Goal: Book appointment/travel/reservation

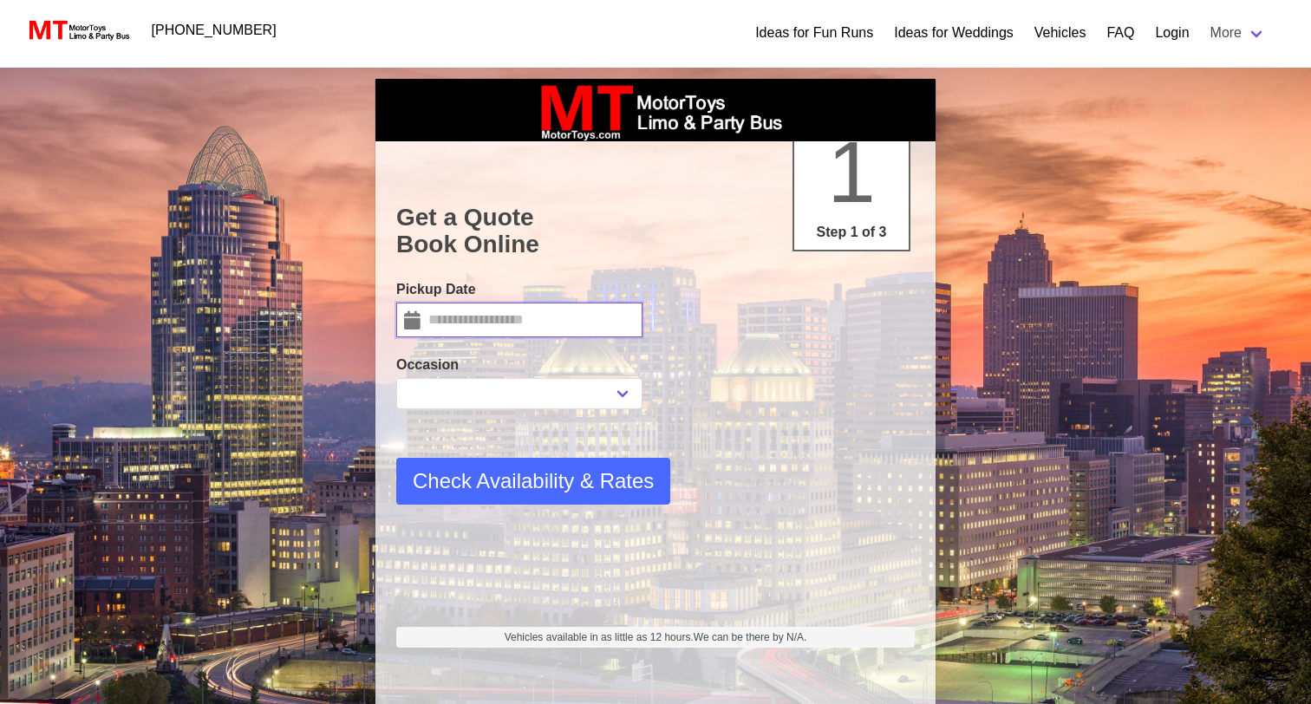
click at [571, 319] on input "text" at bounding box center [519, 320] width 246 height 35
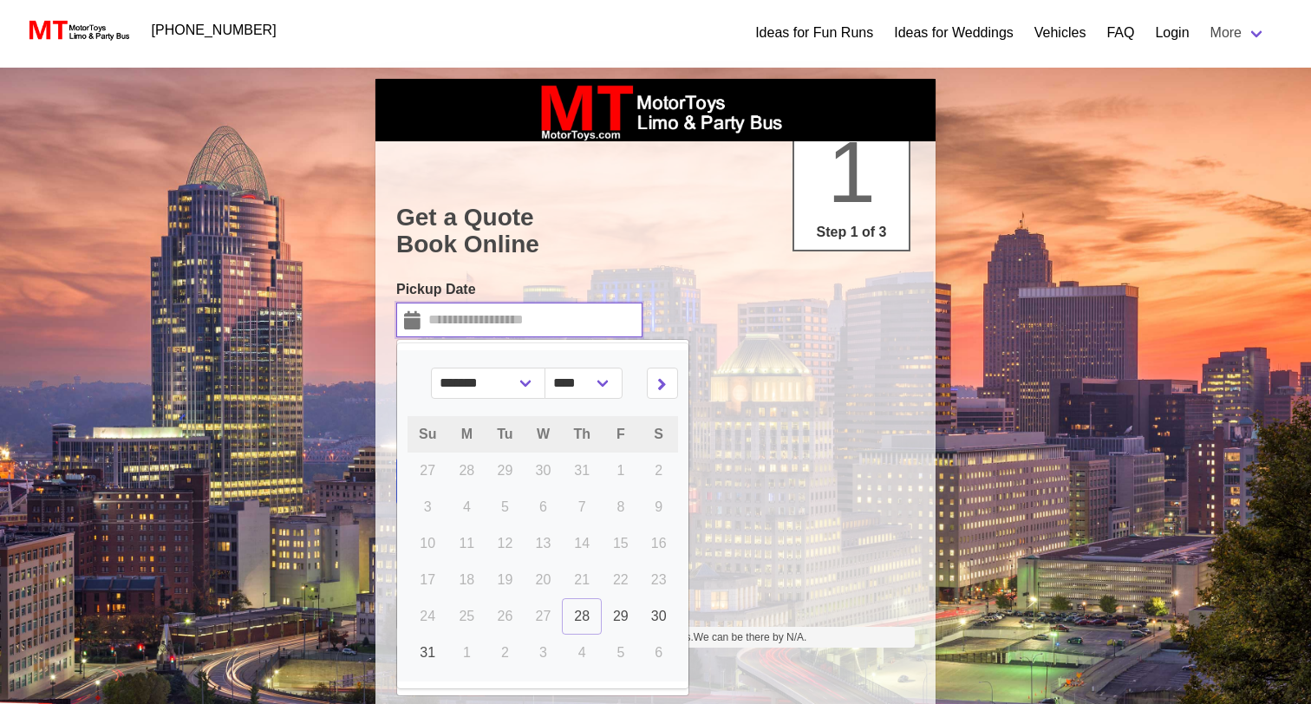
select select
type input "*********"
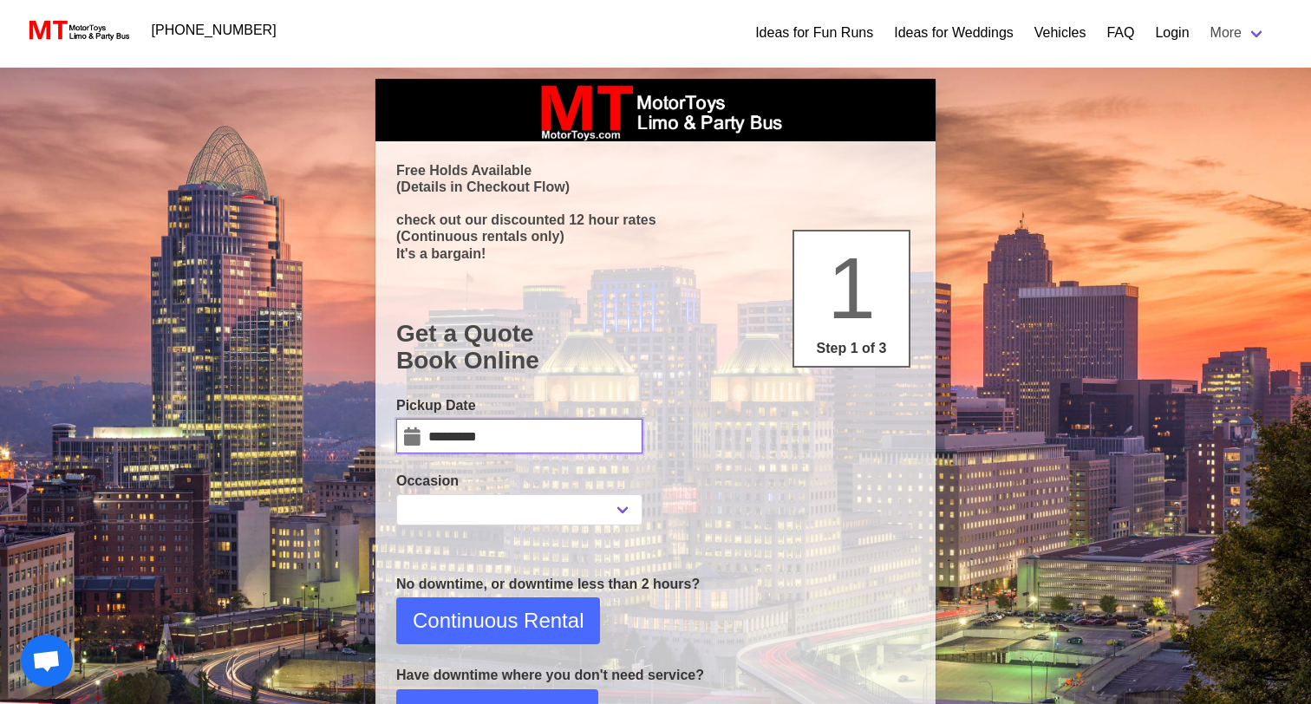
click at [524, 434] on input "*********" at bounding box center [519, 436] width 246 height 35
click at [450, 436] on input "*********" at bounding box center [519, 436] width 246 height 35
select select
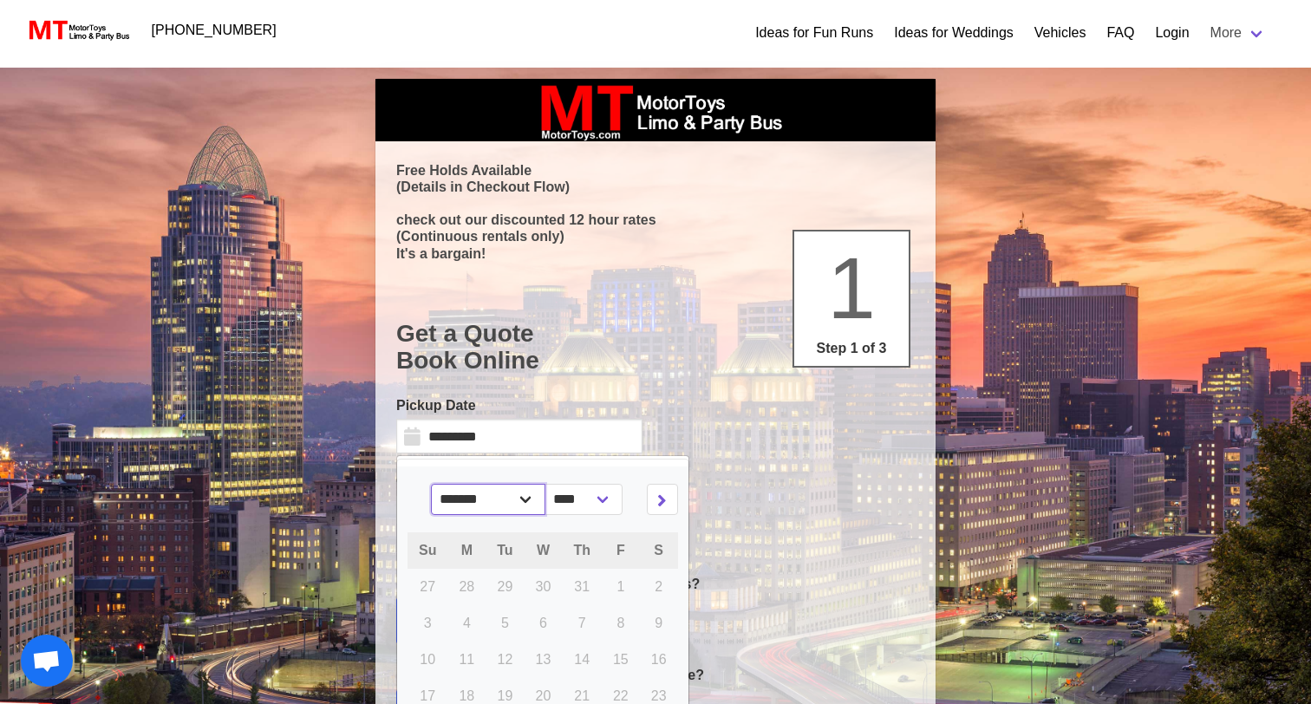
select select "*"
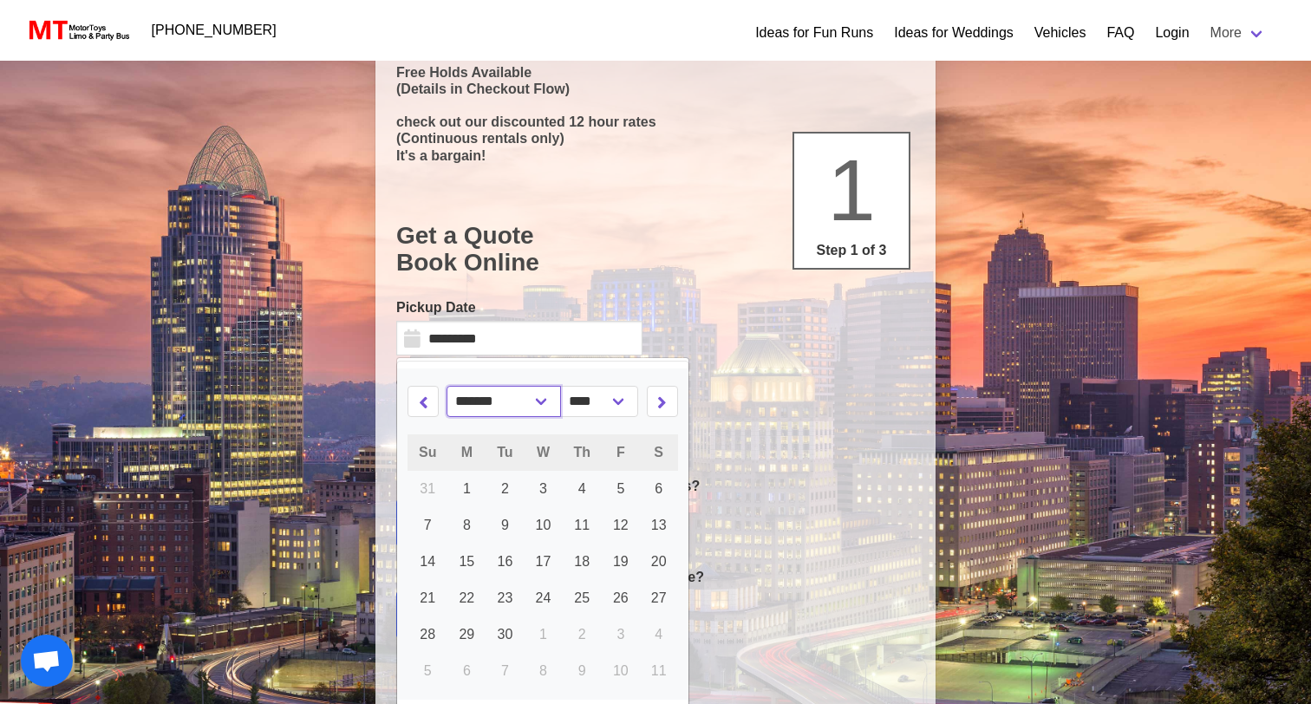
scroll to position [114, 0]
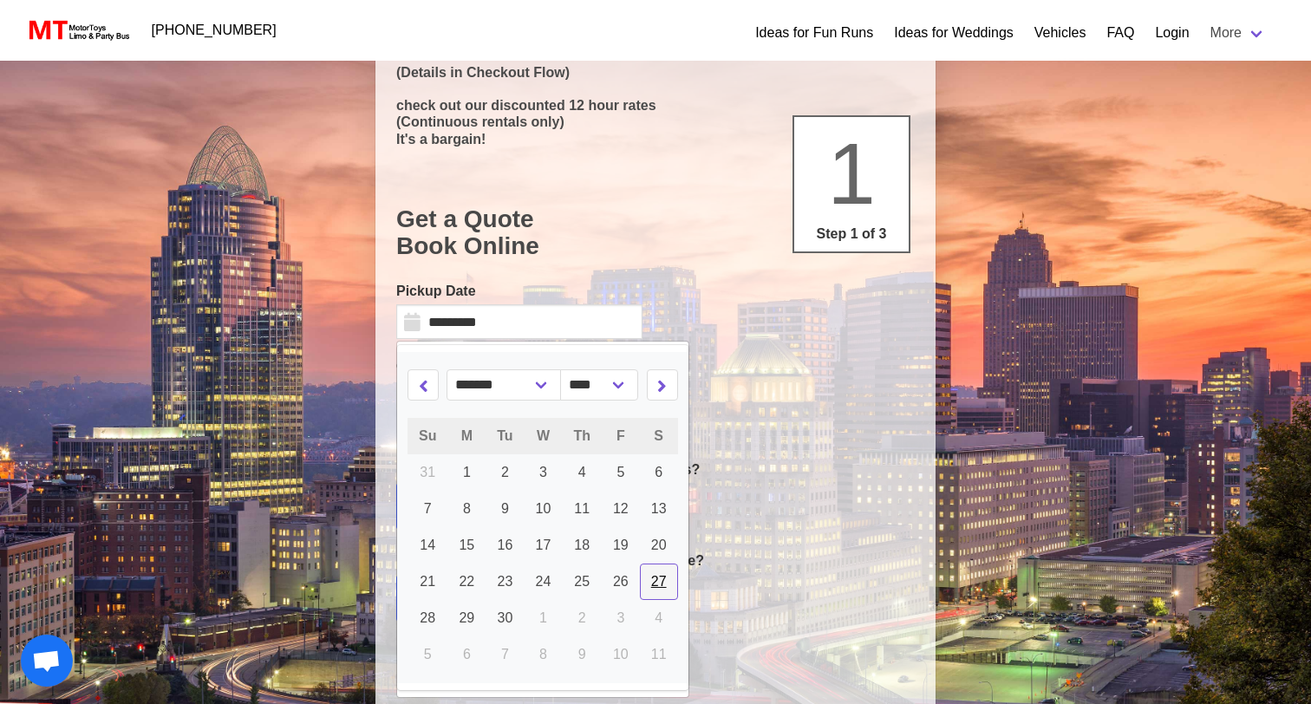
click at [666, 580] on span "27" at bounding box center [659, 581] width 16 height 15
type input "*********"
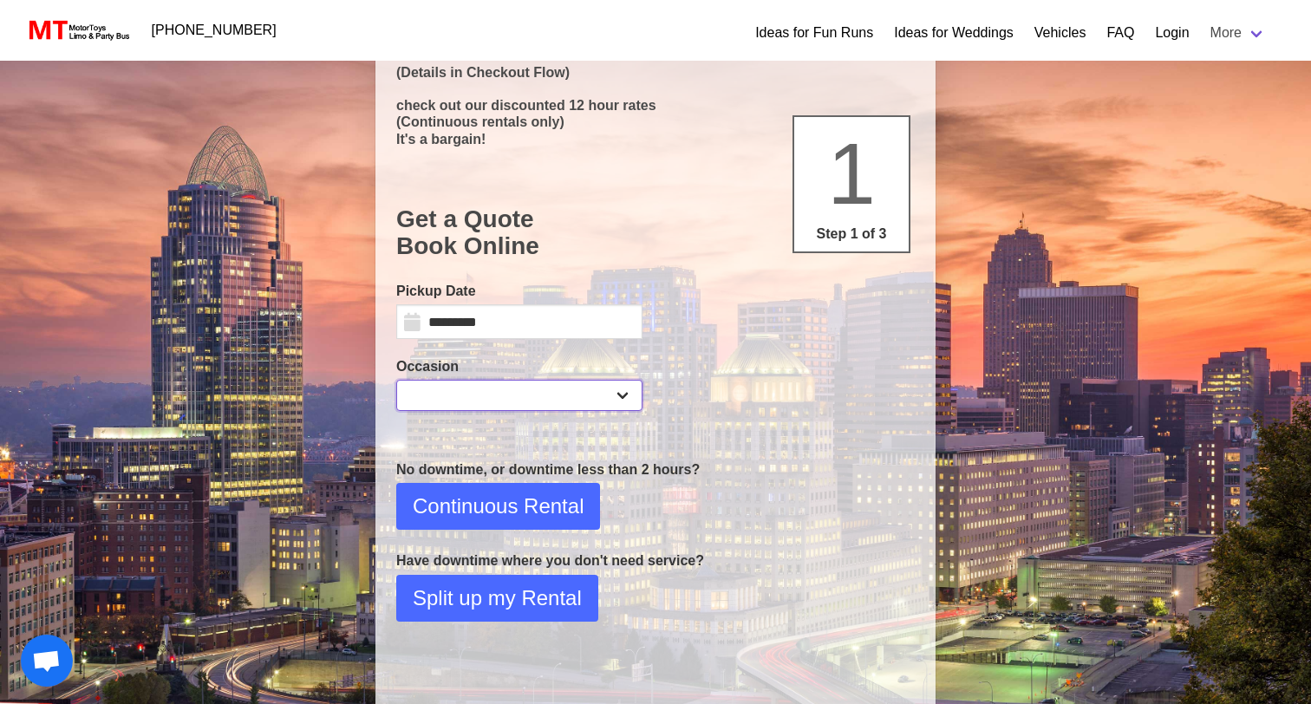
select select "*"
click at [536, 505] on span "Continuous Rental" at bounding box center [498, 506] width 171 height 31
select select "*"
select select "**"
select select "****"
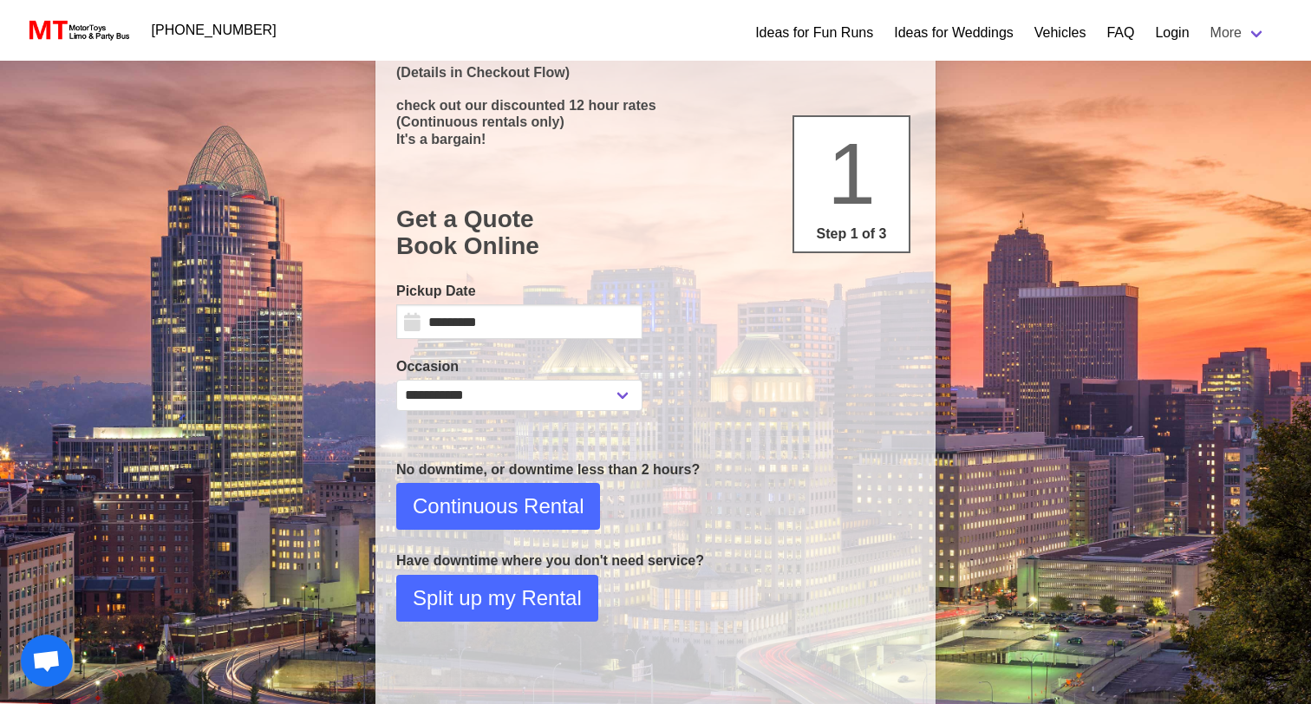
select select "*"
select select "**"
select select "****"
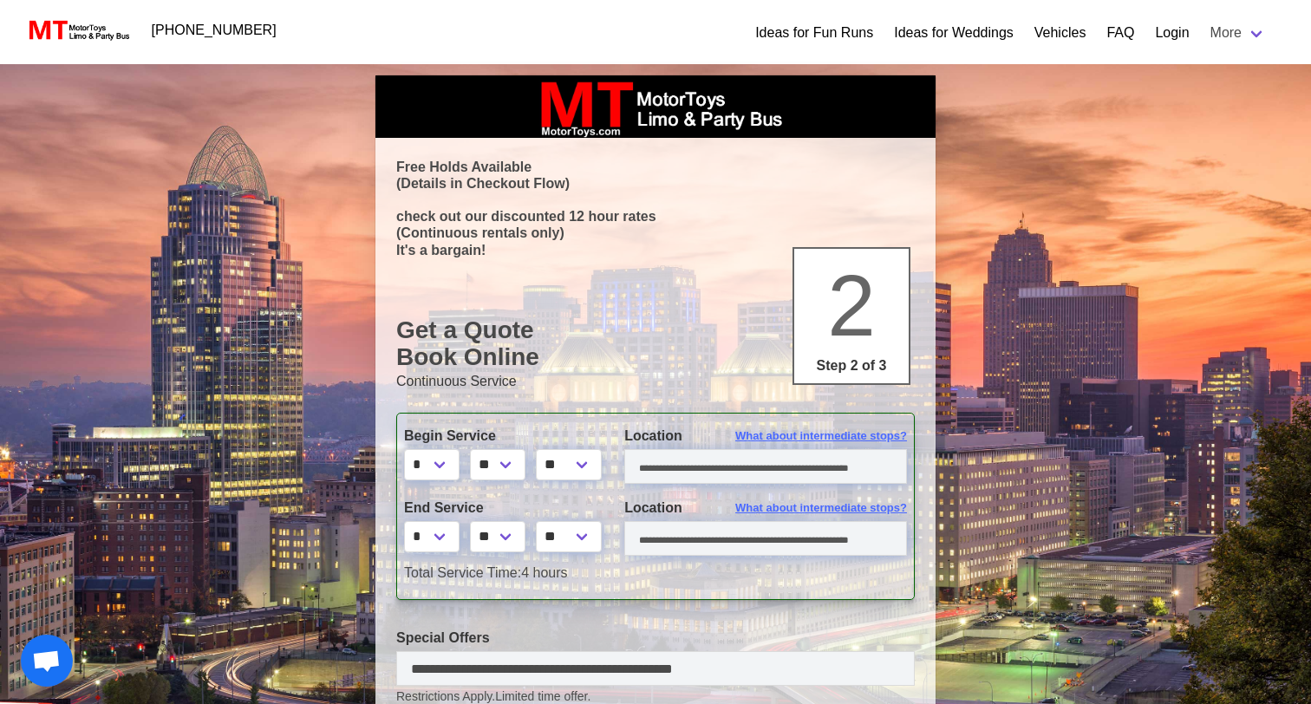
scroll to position [0, 0]
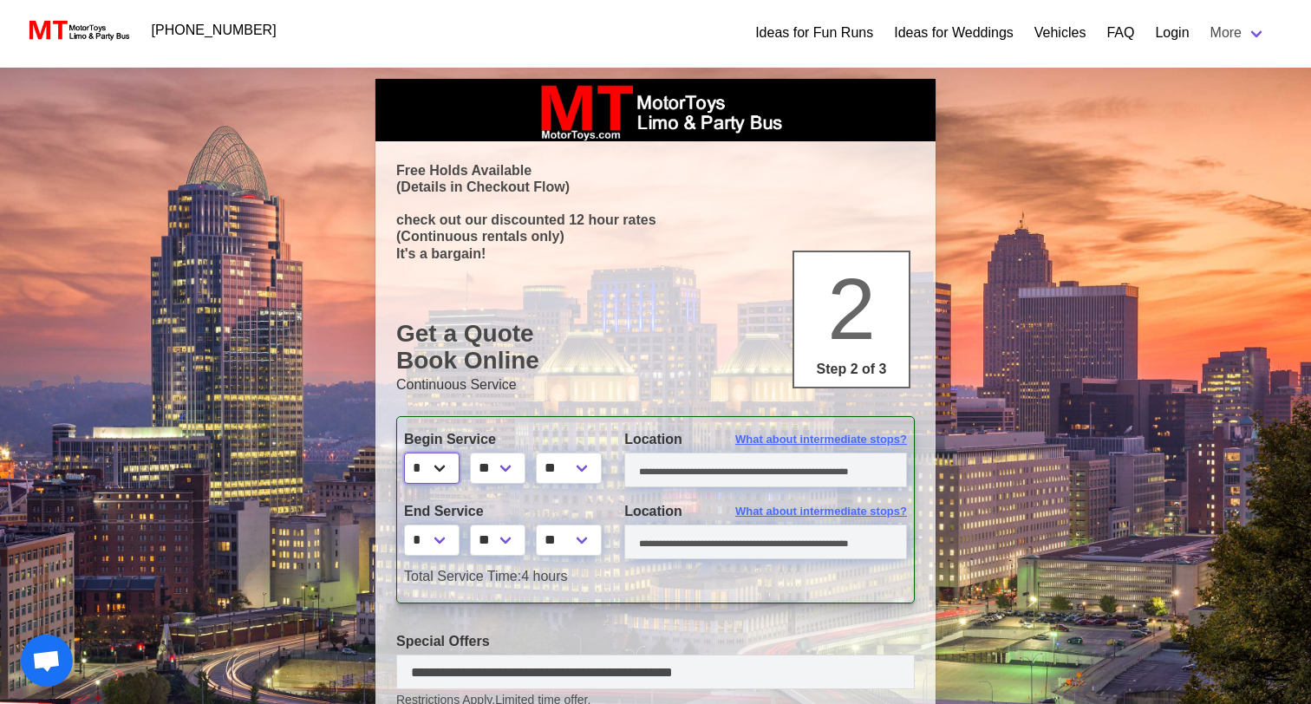
select select "*"
click at [669, 468] on input "text" at bounding box center [765, 470] width 283 height 35
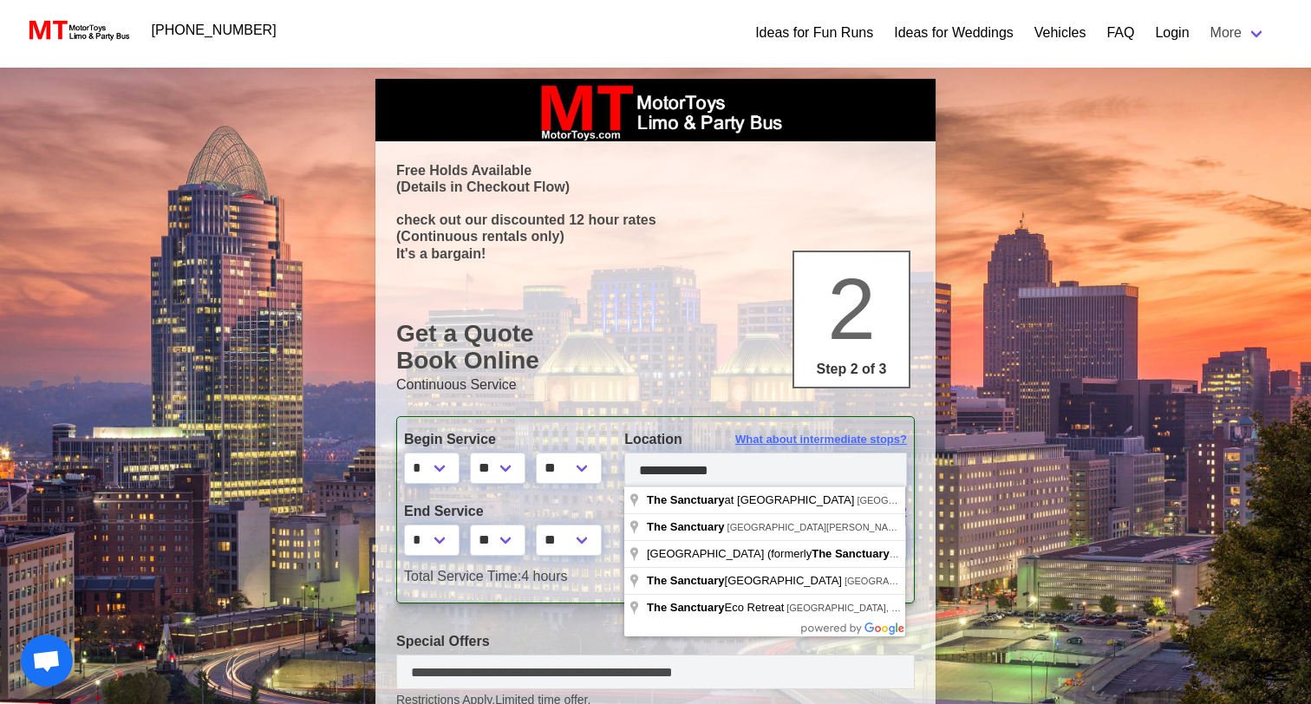
type input "**********"
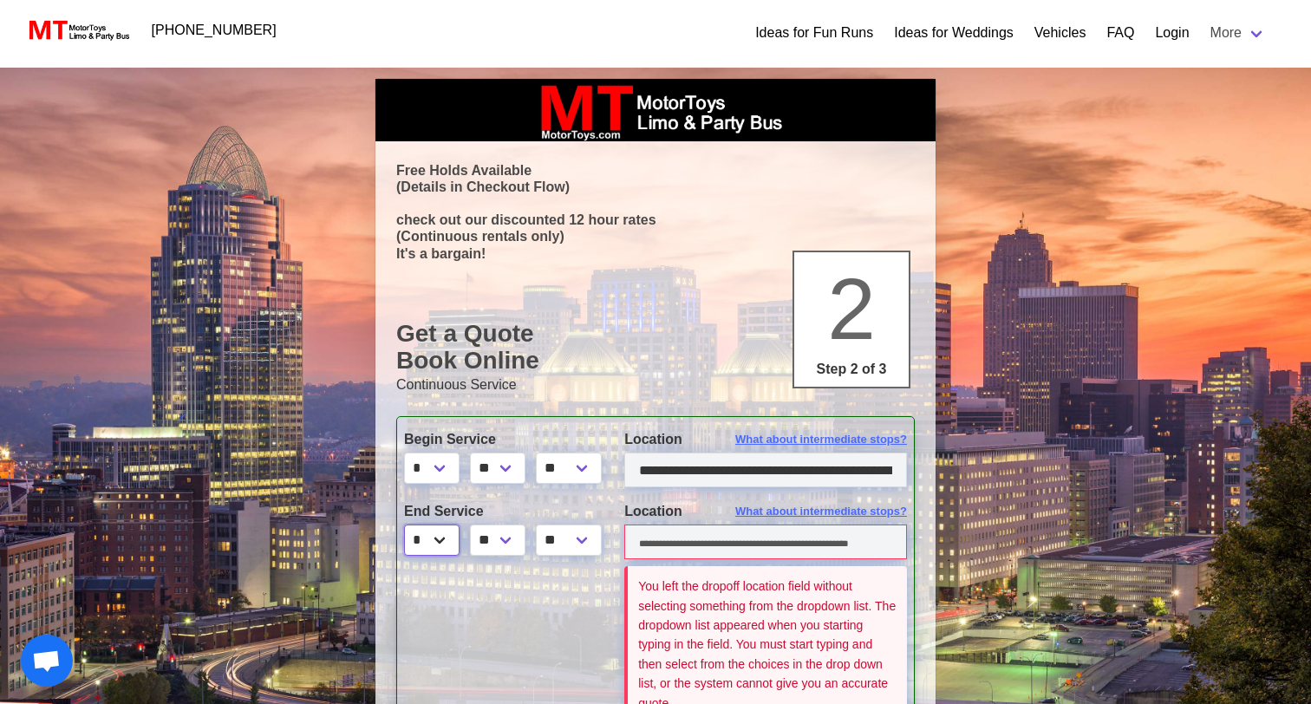
select select "*"
click at [669, 539] on input "text" at bounding box center [765, 542] width 283 height 35
select select "*"
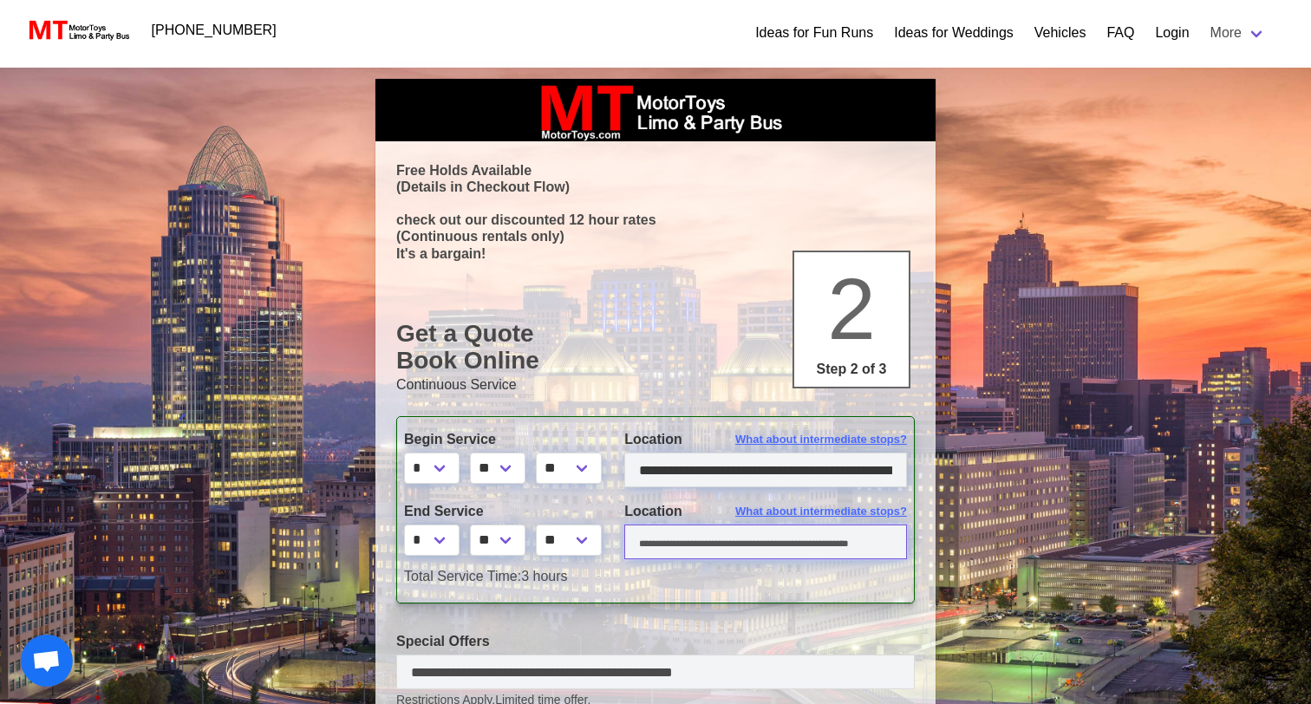
click at [663, 538] on input "text" at bounding box center [765, 542] width 283 height 35
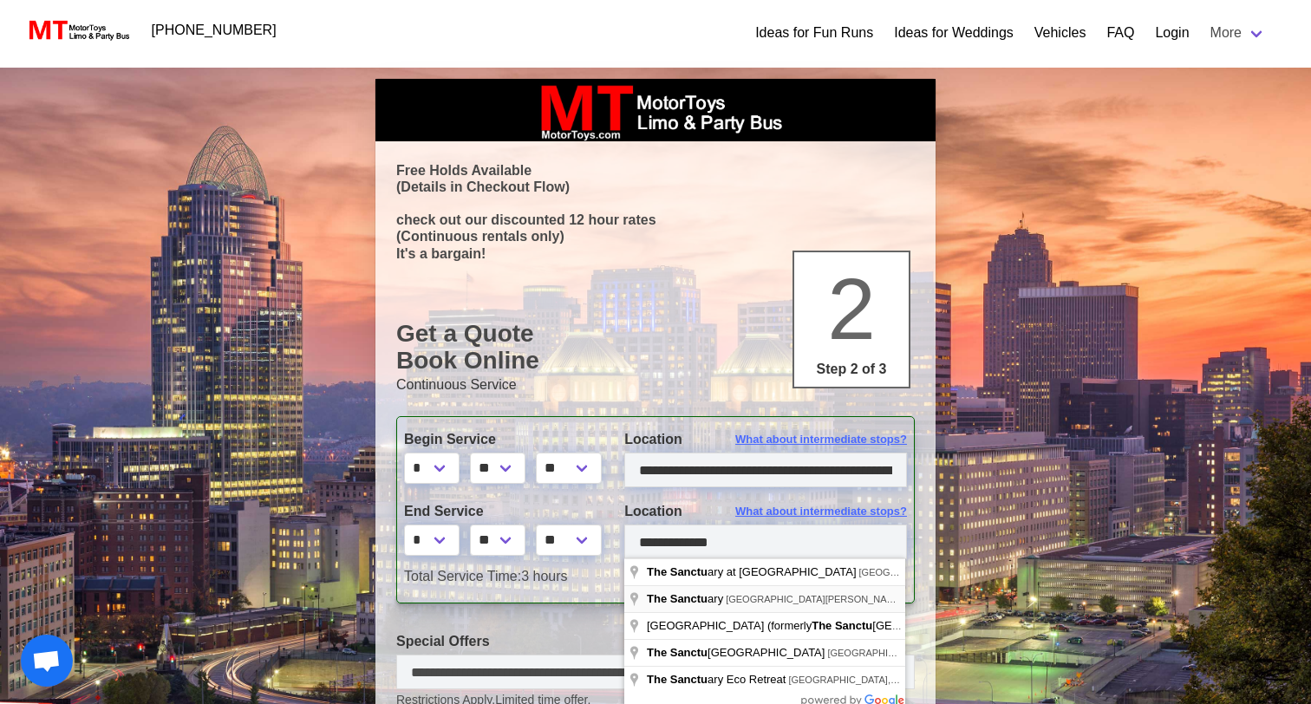
type input "**********"
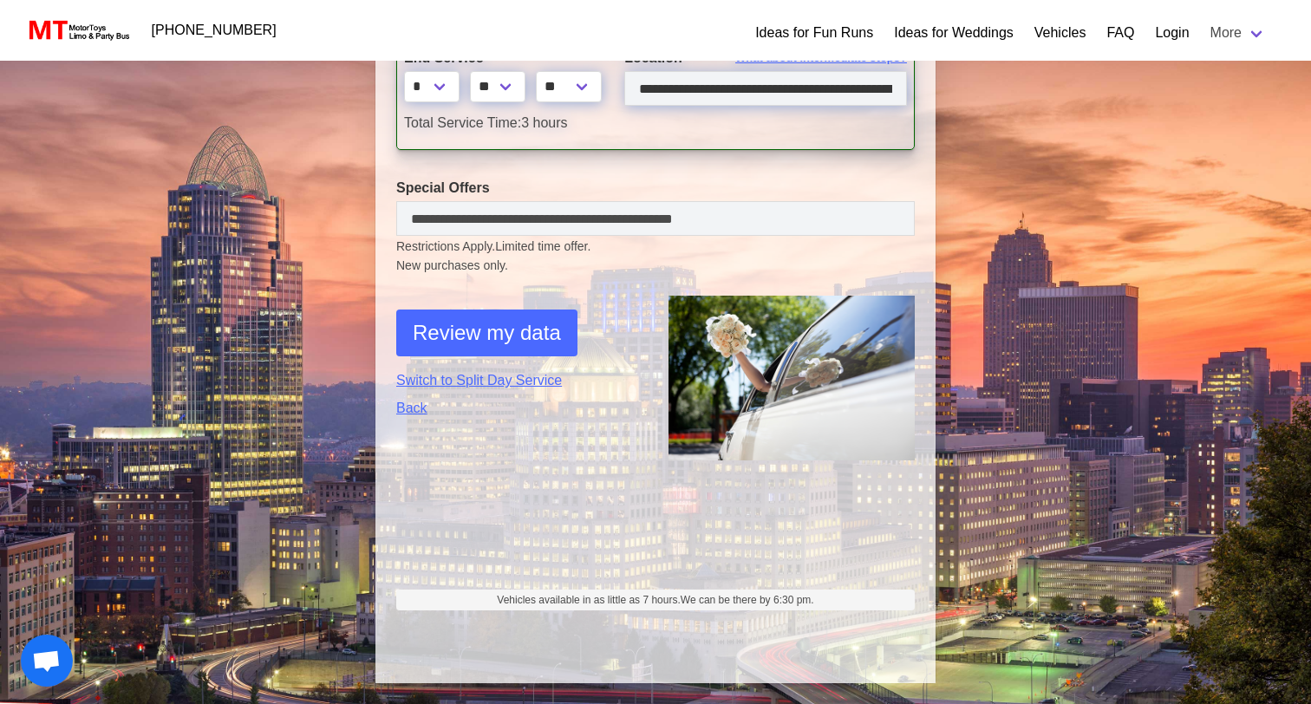
scroll to position [453, 0]
click at [470, 336] on span "Review my data" at bounding box center [487, 333] width 148 height 31
select select "*"
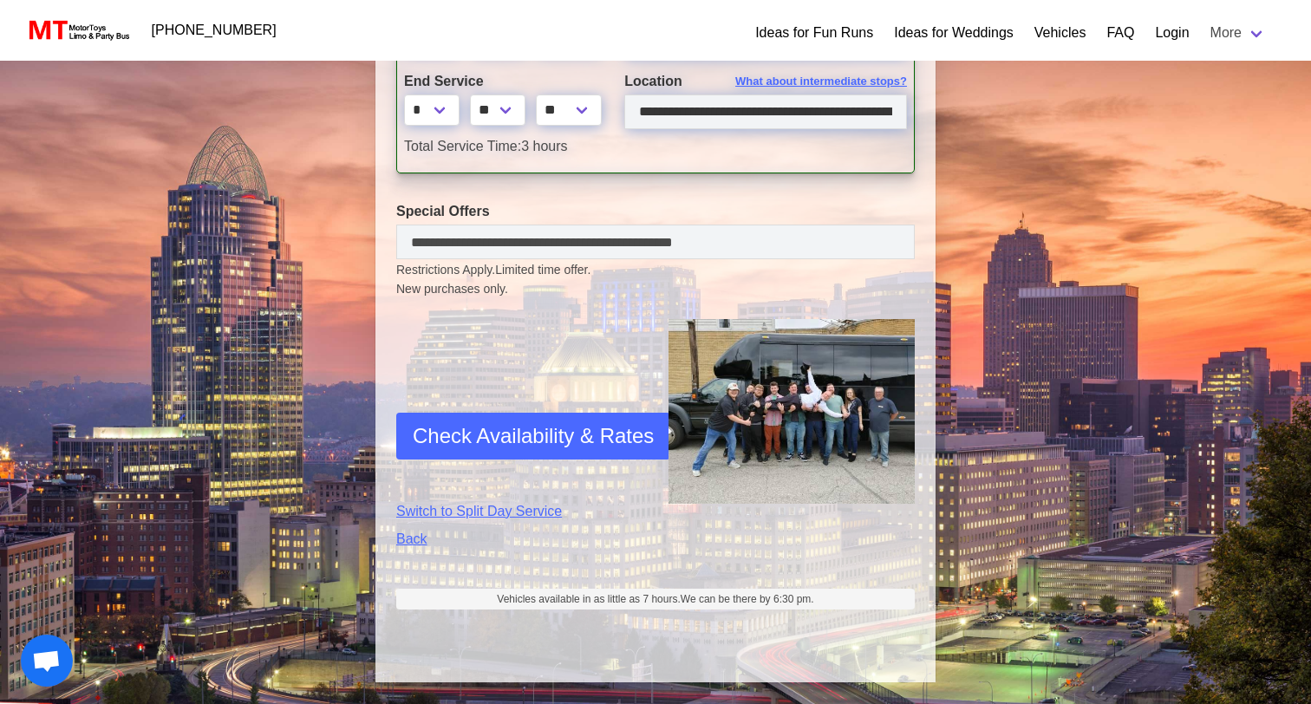
scroll to position [591, 0]
click at [523, 451] on button "Check Availability & Rates" at bounding box center [533, 437] width 274 height 47
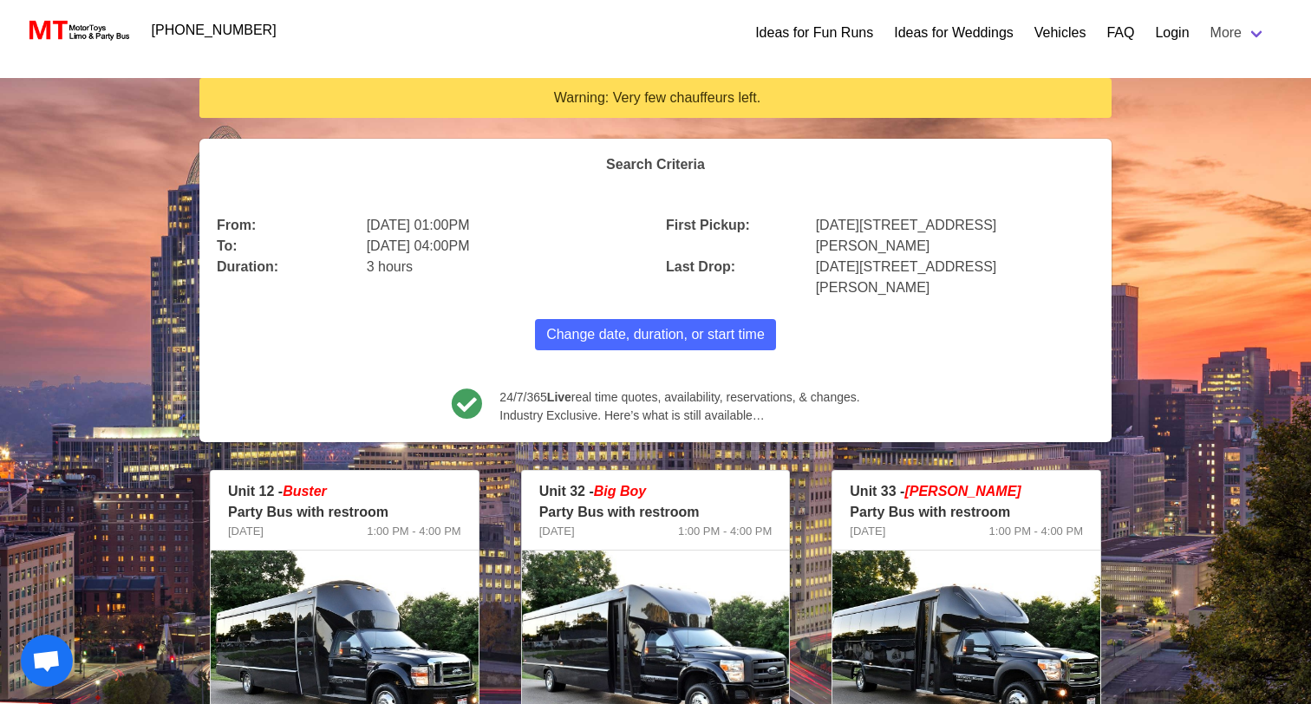
scroll to position [0, 0]
click at [1213, 30] on link "More" at bounding box center [1238, 33] width 76 height 35
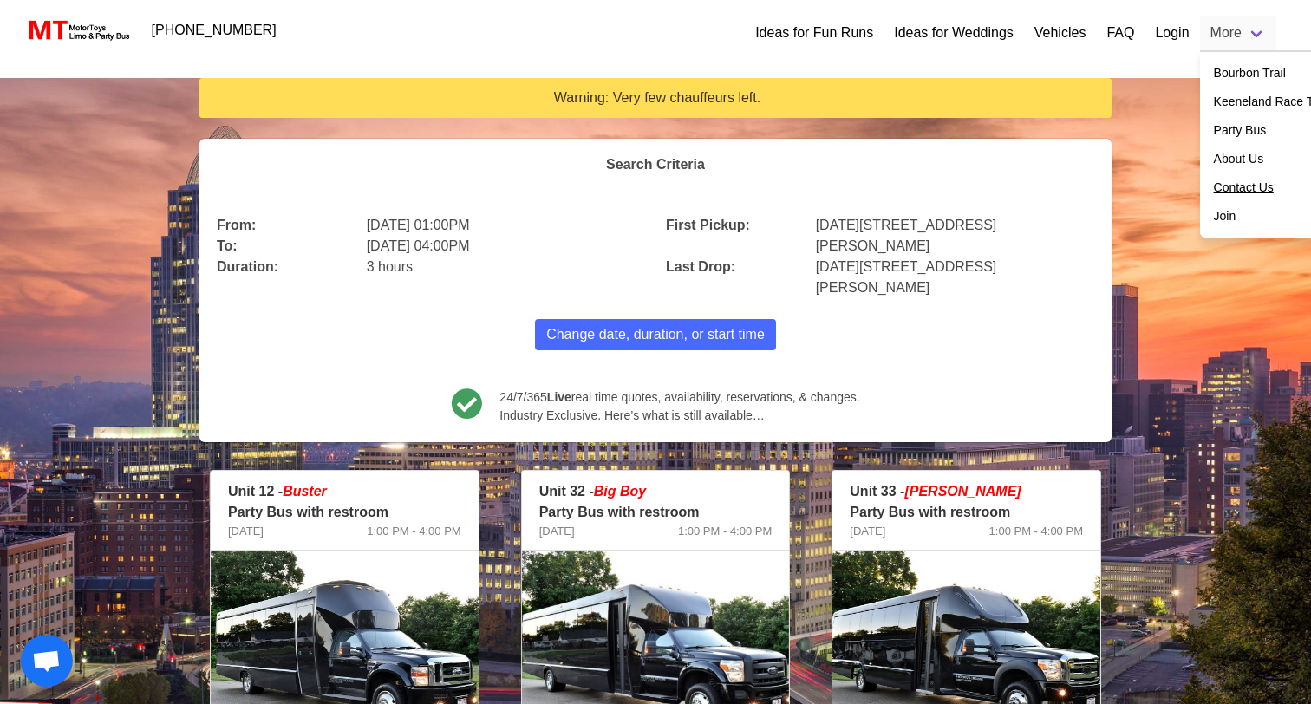
click at [1237, 191] on link "Contact Us" at bounding box center [1244, 188] width 60 height 18
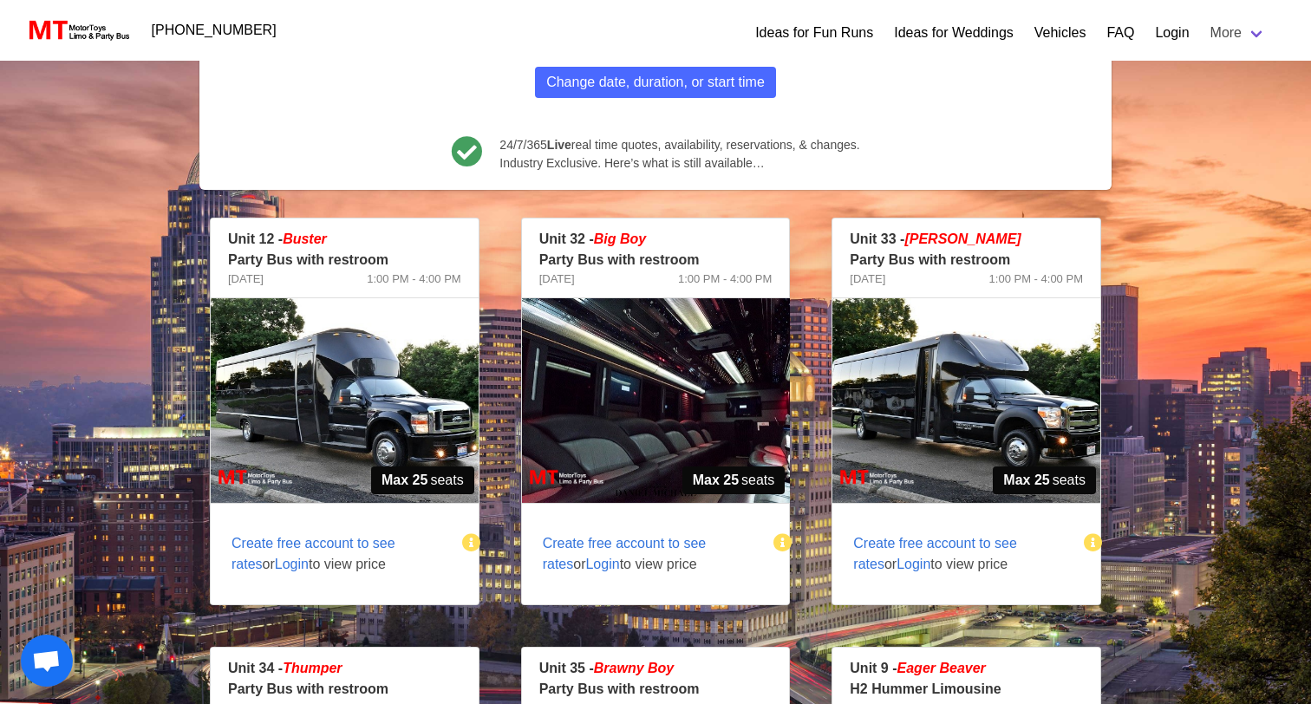
scroll to position [264, 0]
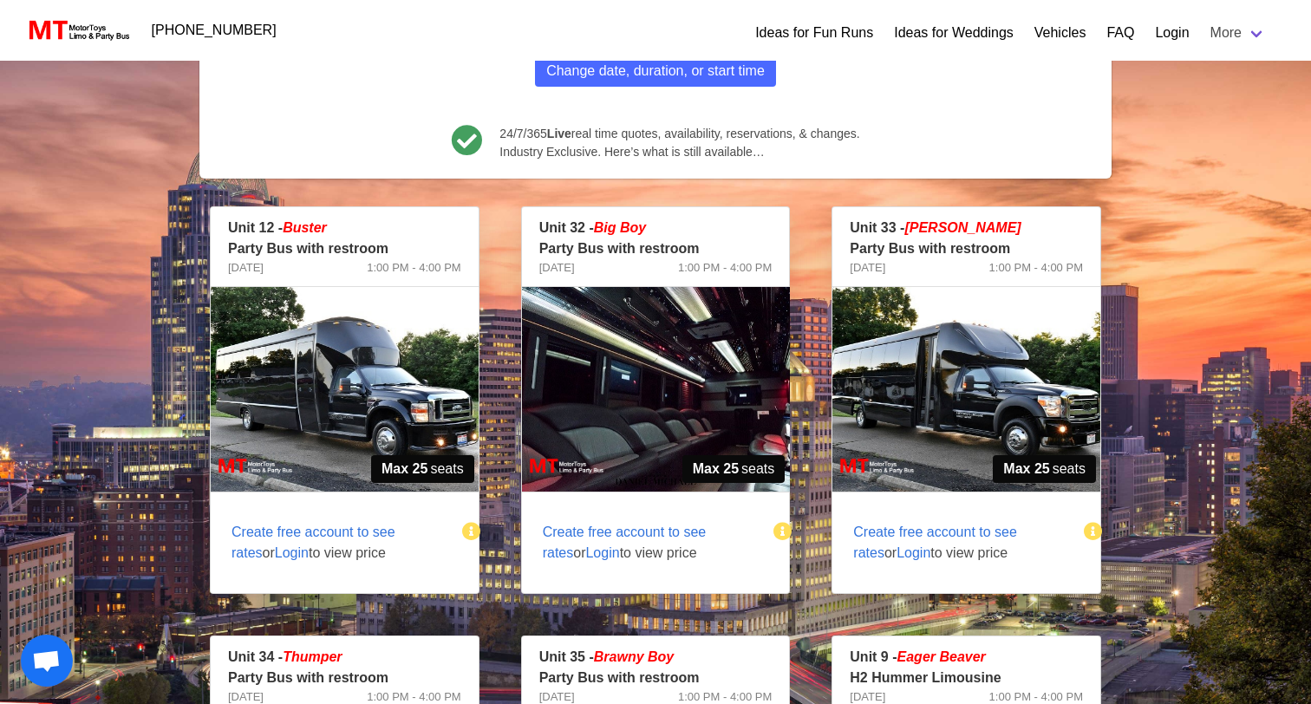
click at [300, 525] on span "Create free account to see rates" at bounding box center [314, 543] width 164 height 36
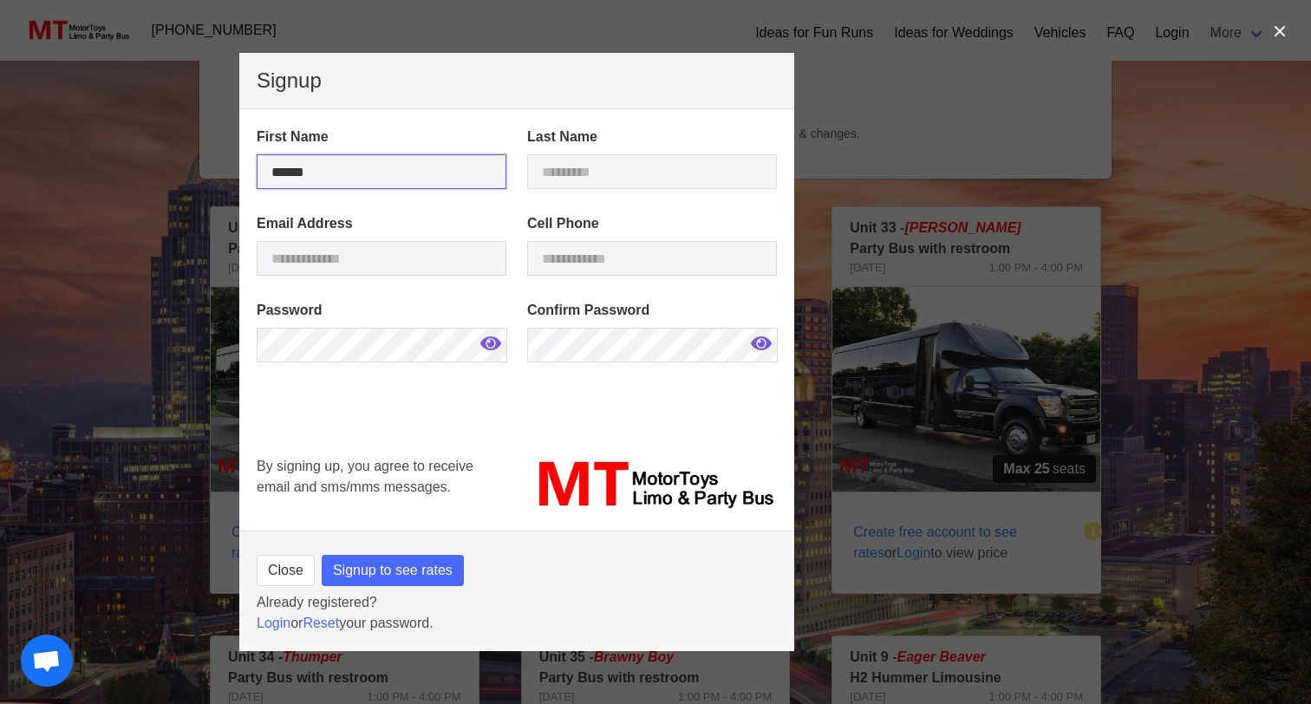
type input "******"
type input "*****"
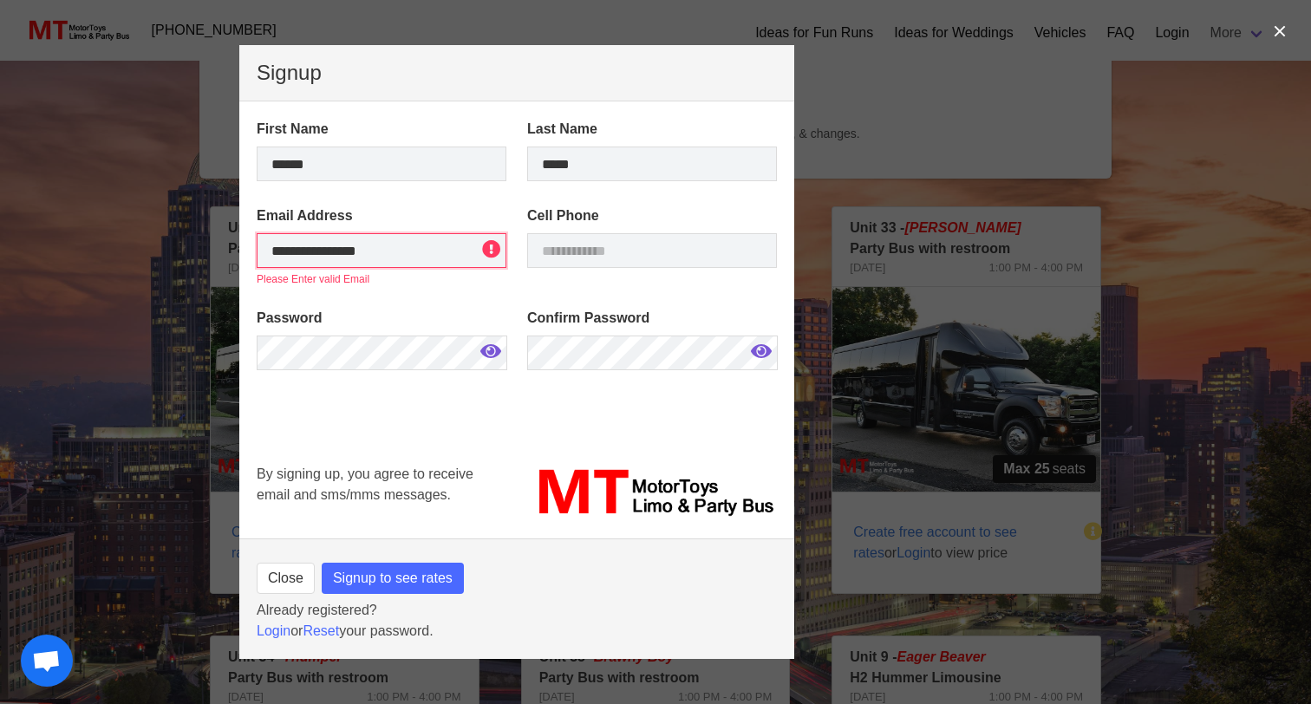
type input "**********"
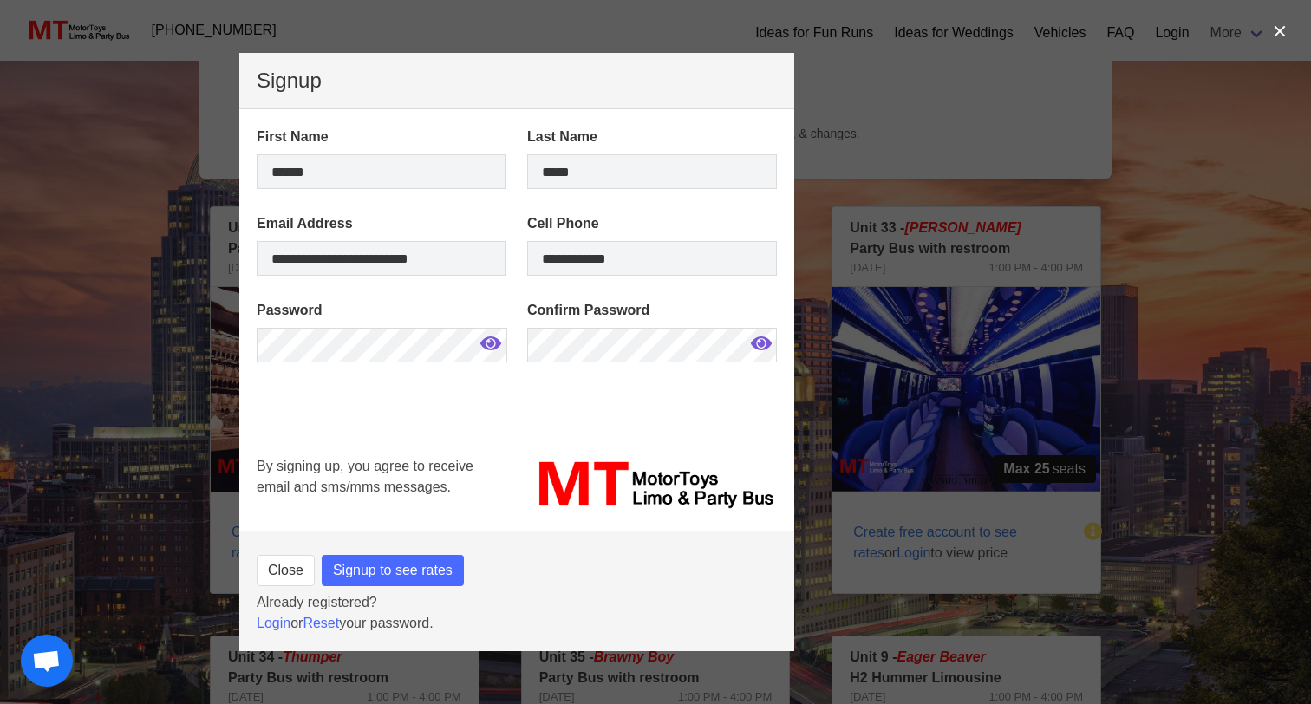
click at [388, 571] on span "Signup to see rates" at bounding box center [393, 570] width 120 height 21
type input "**********"
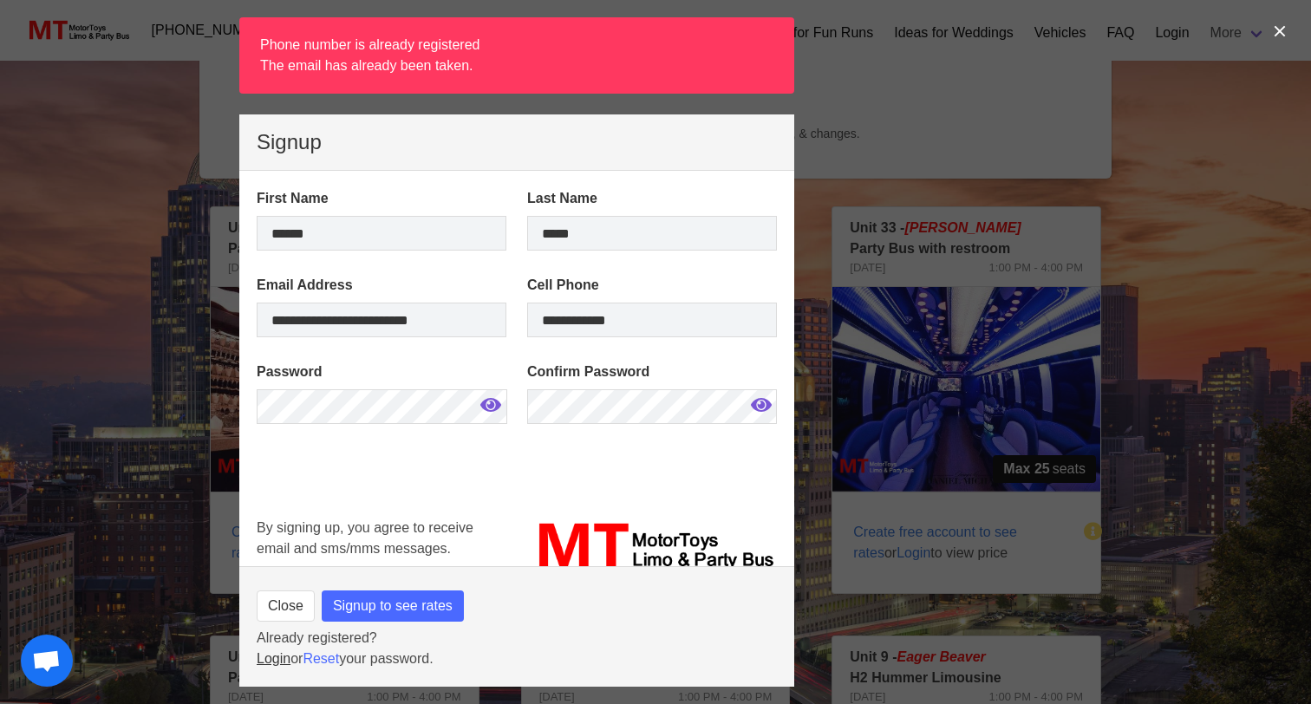
click at [274, 663] on link "Login" at bounding box center [274, 658] width 34 height 15
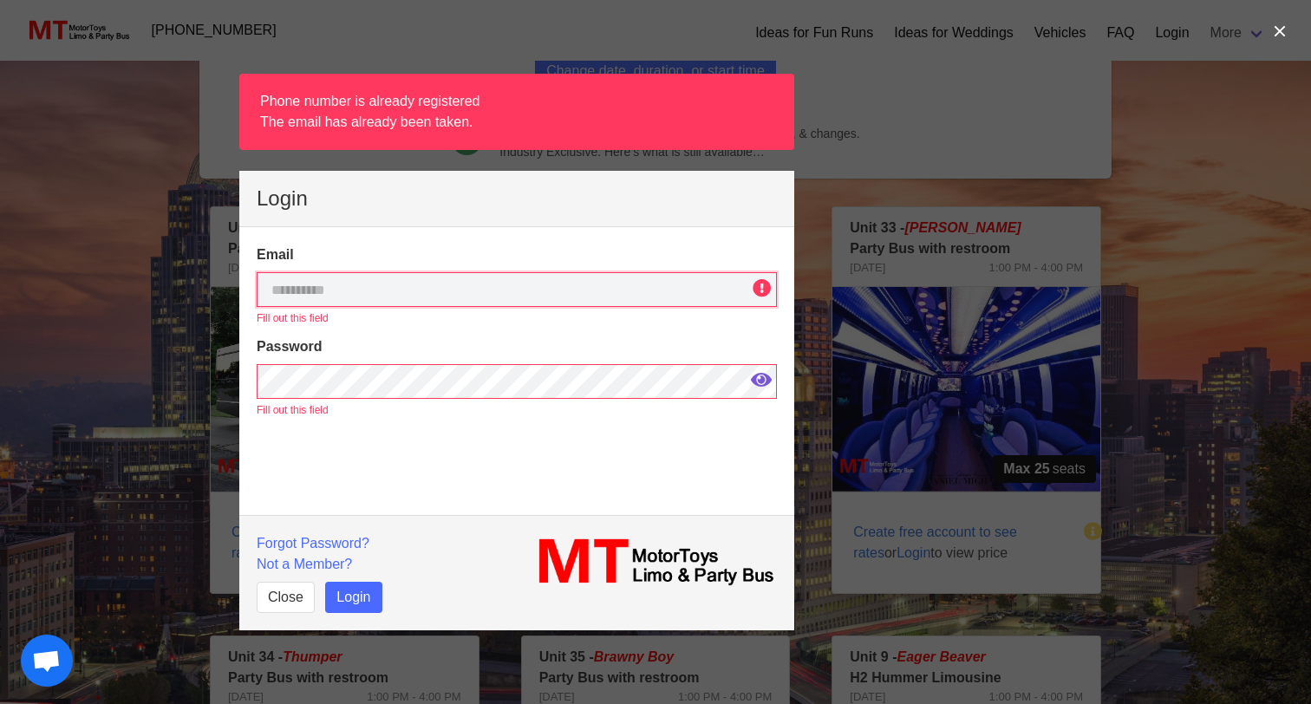
click at [349, 307] on div "Email Fill out this field" at bounding box center [517, 286] width 520 height 82
type input "**********"
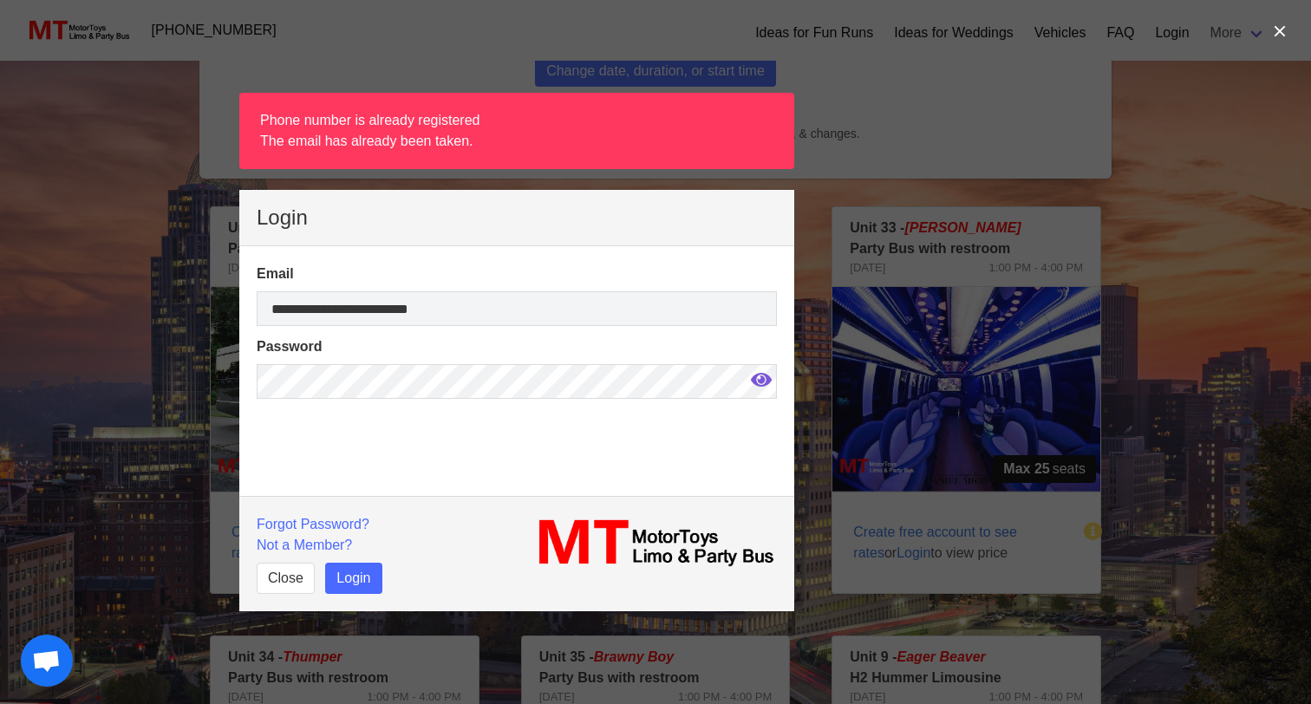
click at [360, 578] on button "Login" at bounding box center [353, 578] width 56 height 31
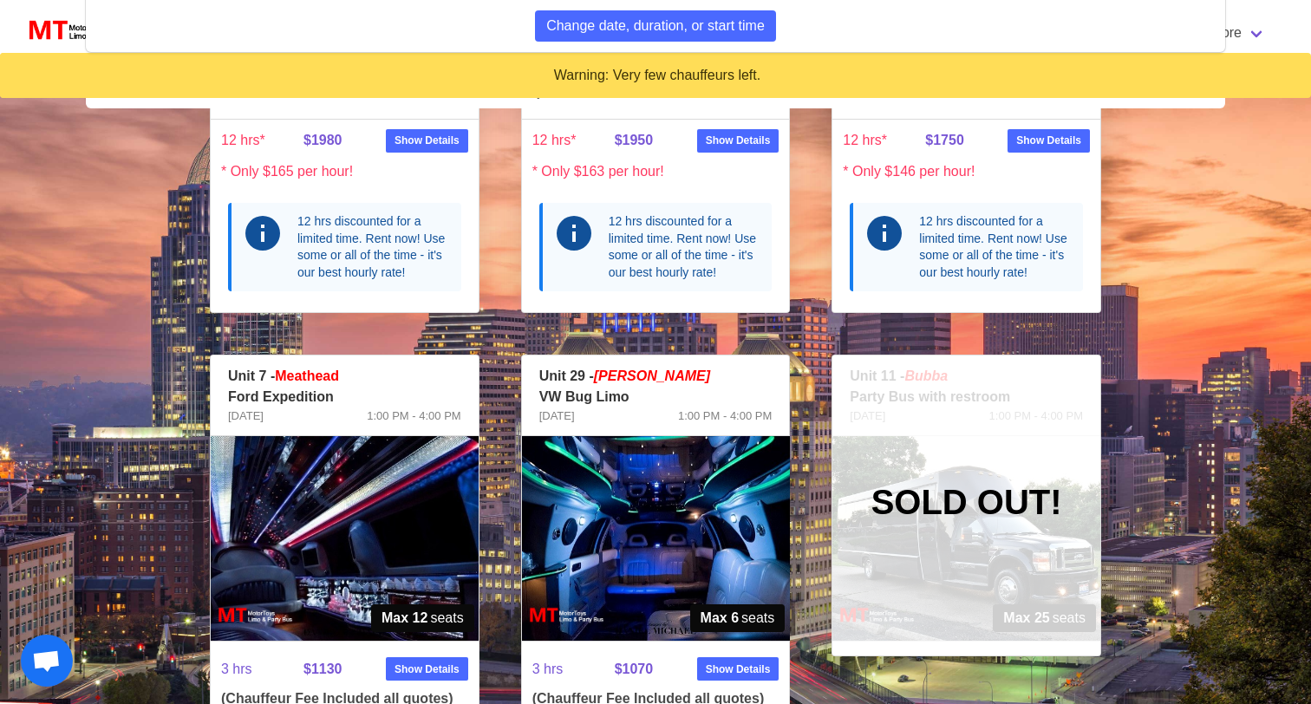
scroll to position [2238, 0]
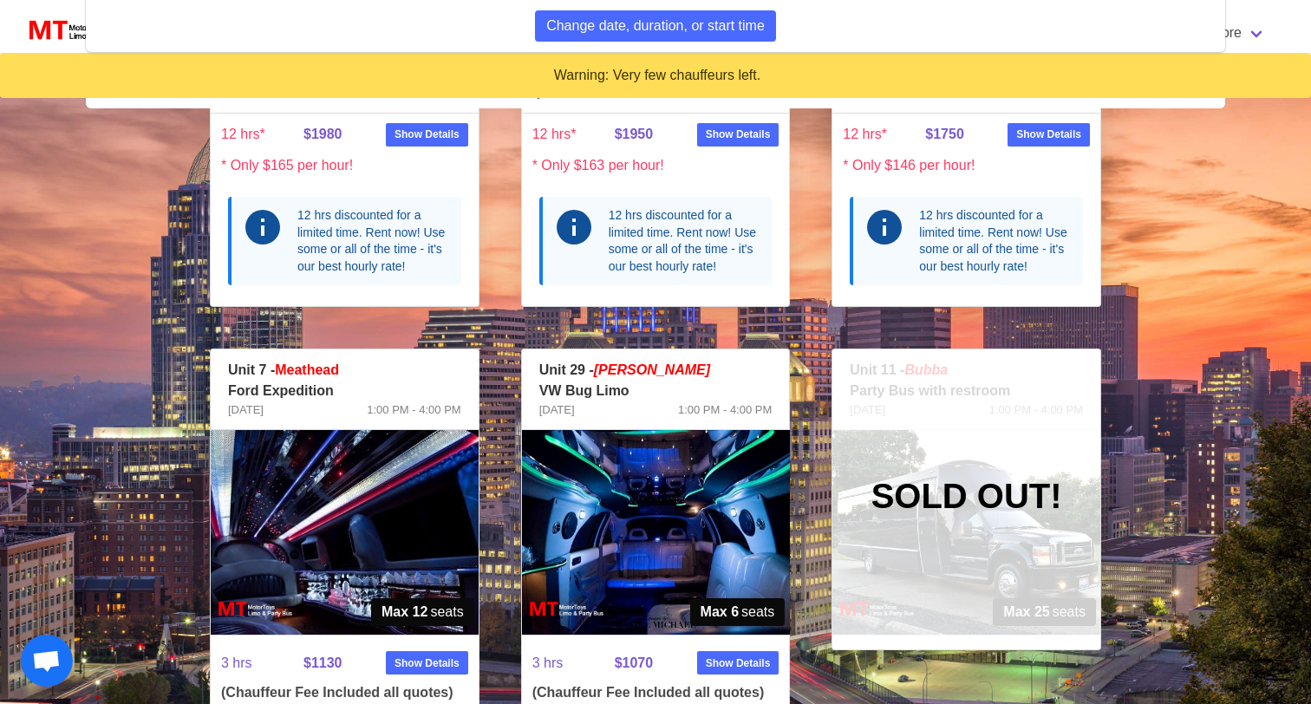
click at [706, 360] on p "Unit 29 - [PERSON_NAME]" at bounding box center [655, 370] width 233 height 21
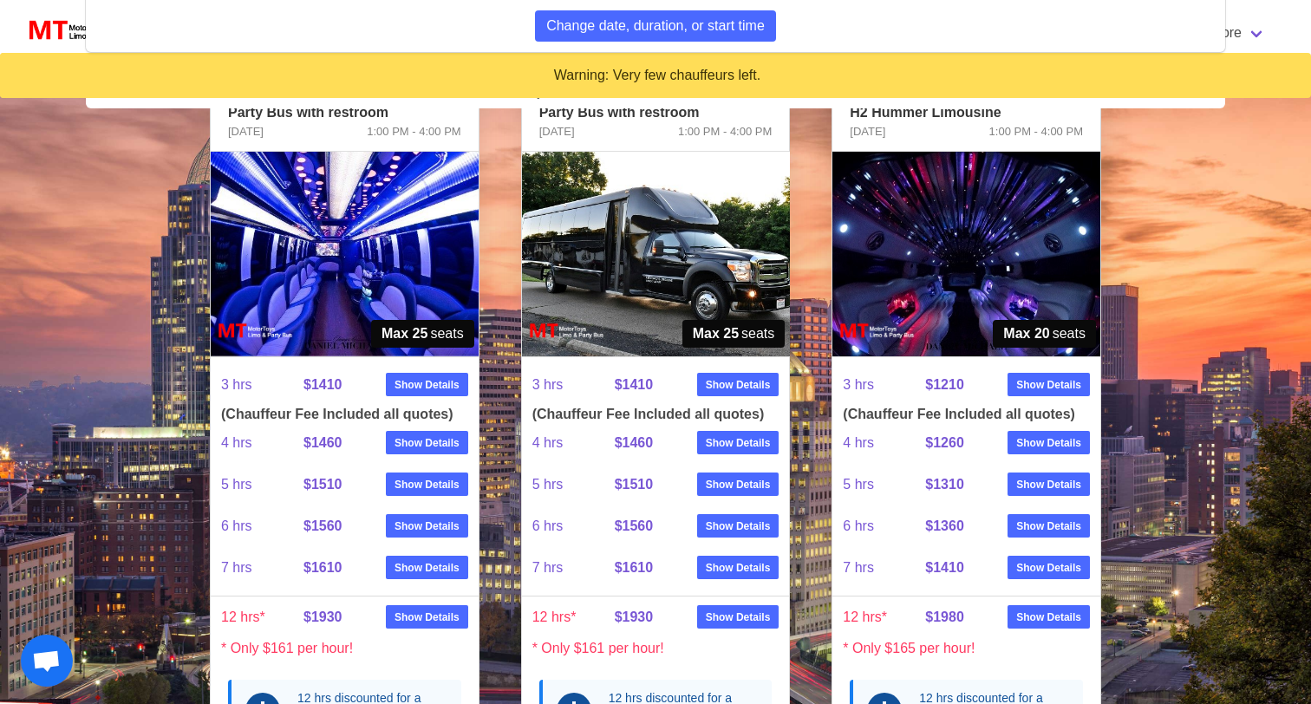
scroll to position [989, 0]
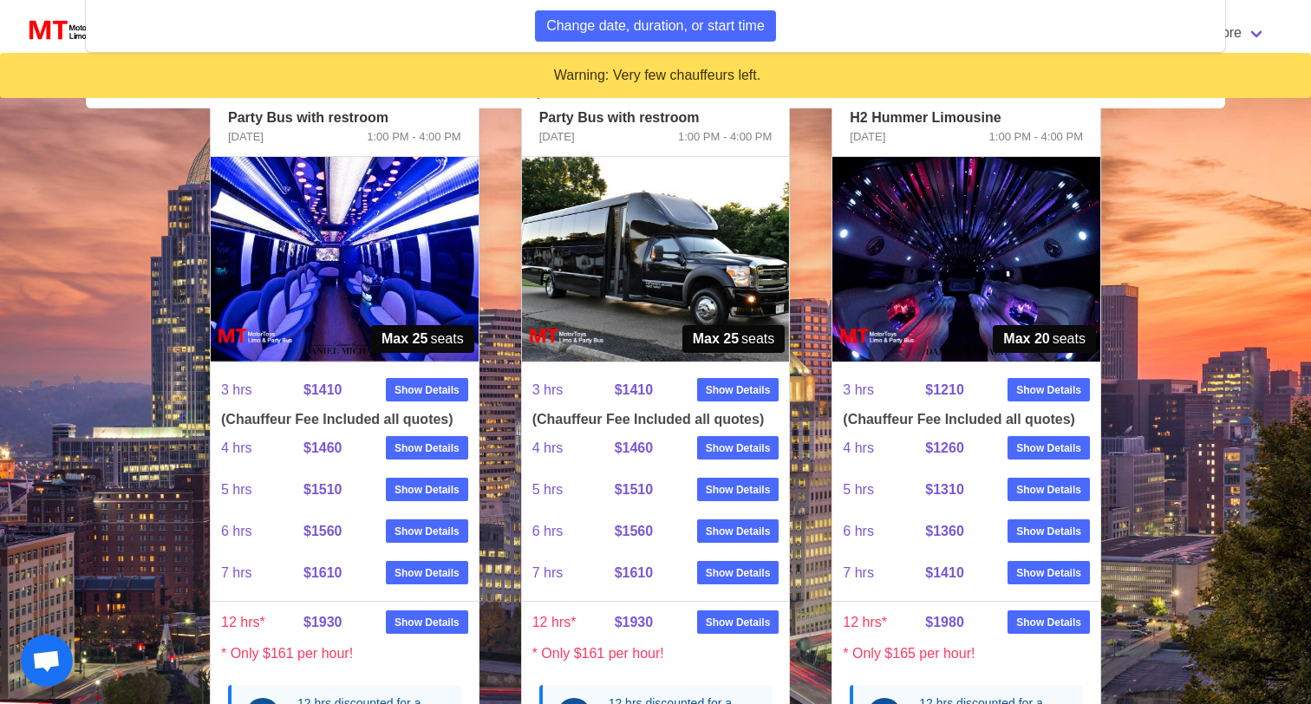
click at [973, 246] on img at bounding box center [966, 259] width 268 height 205
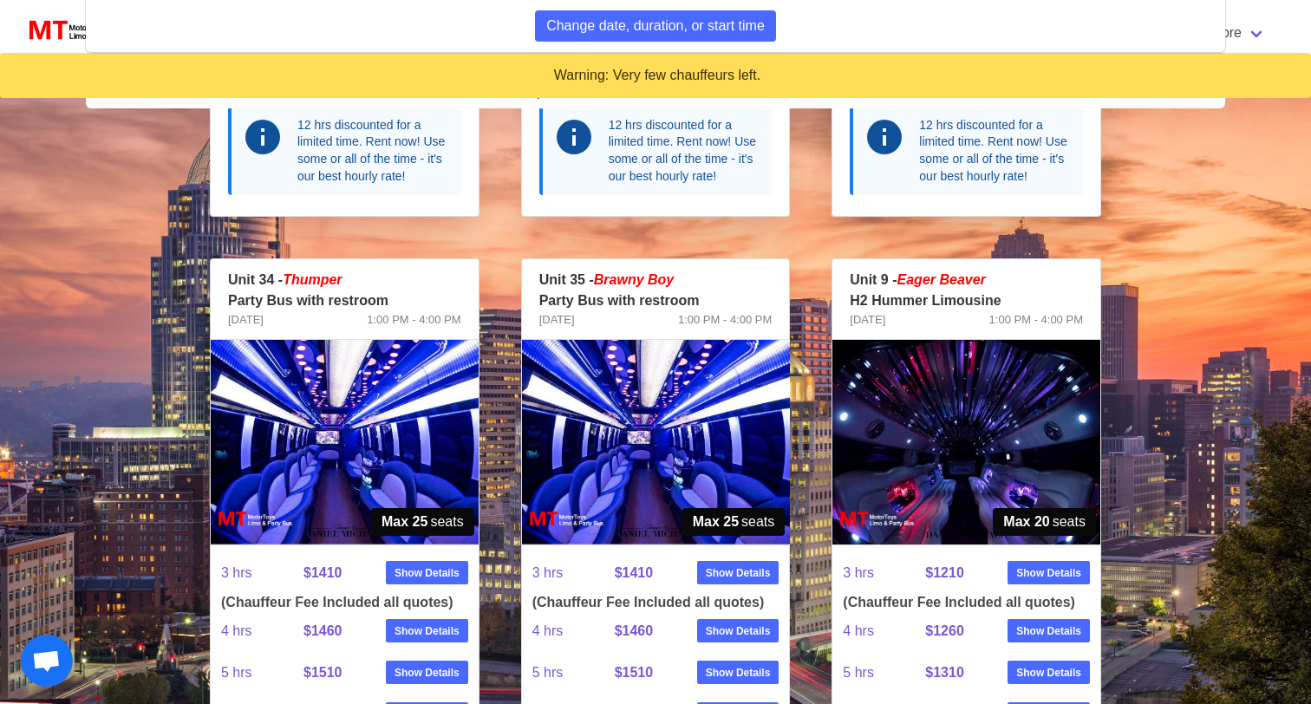
scroll to position [796, 0]
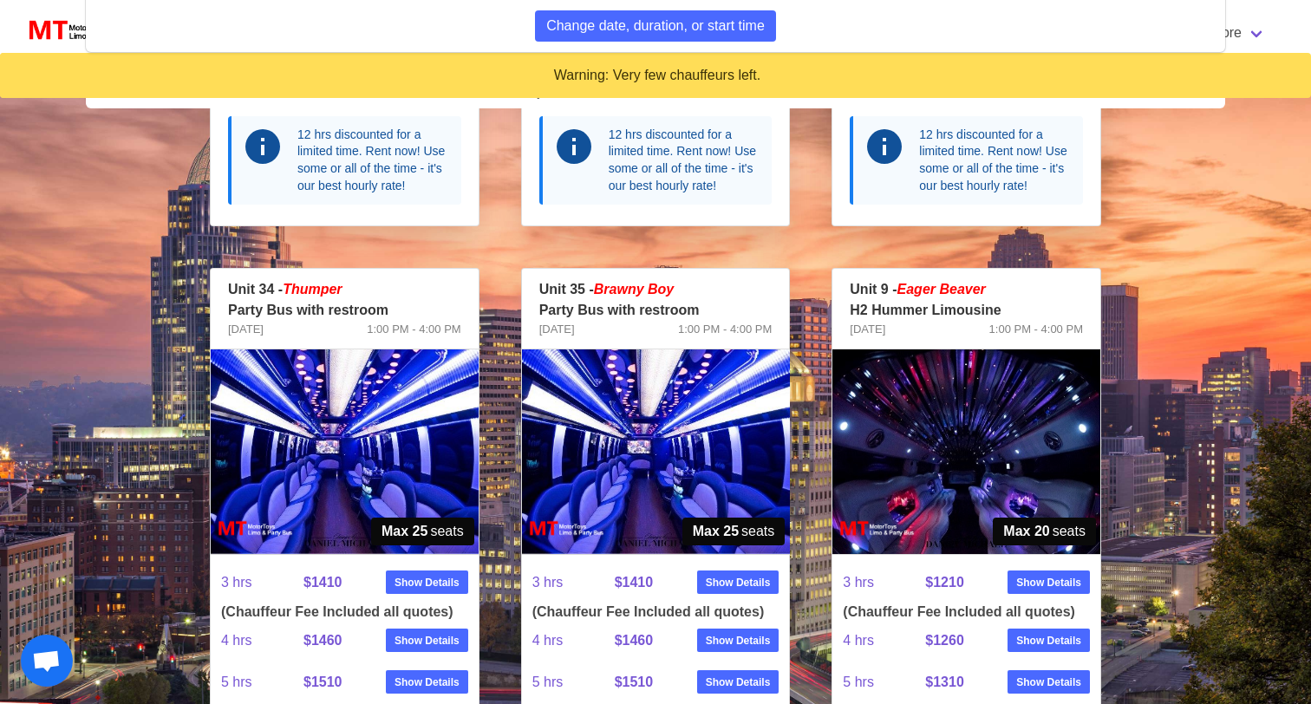
click at [331, 408] on img at bounding box center [345, 451] width 268 height 205
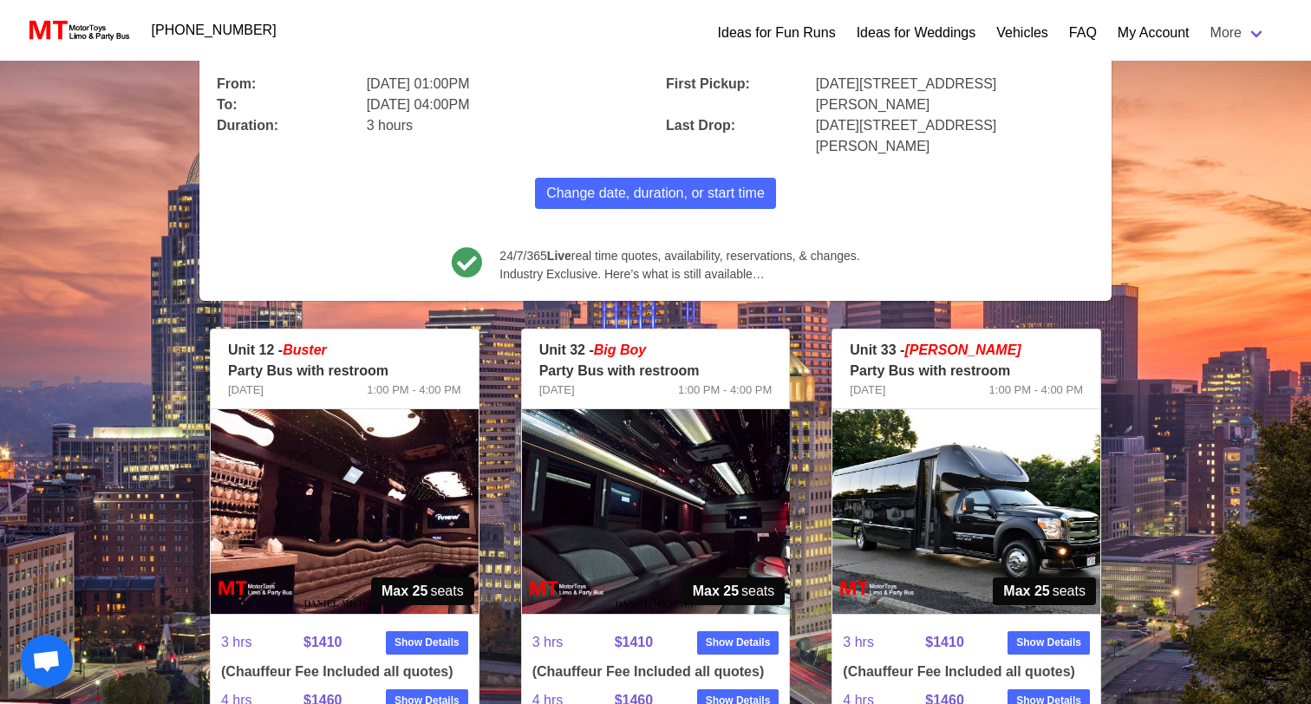
scroll to position [123, 0]
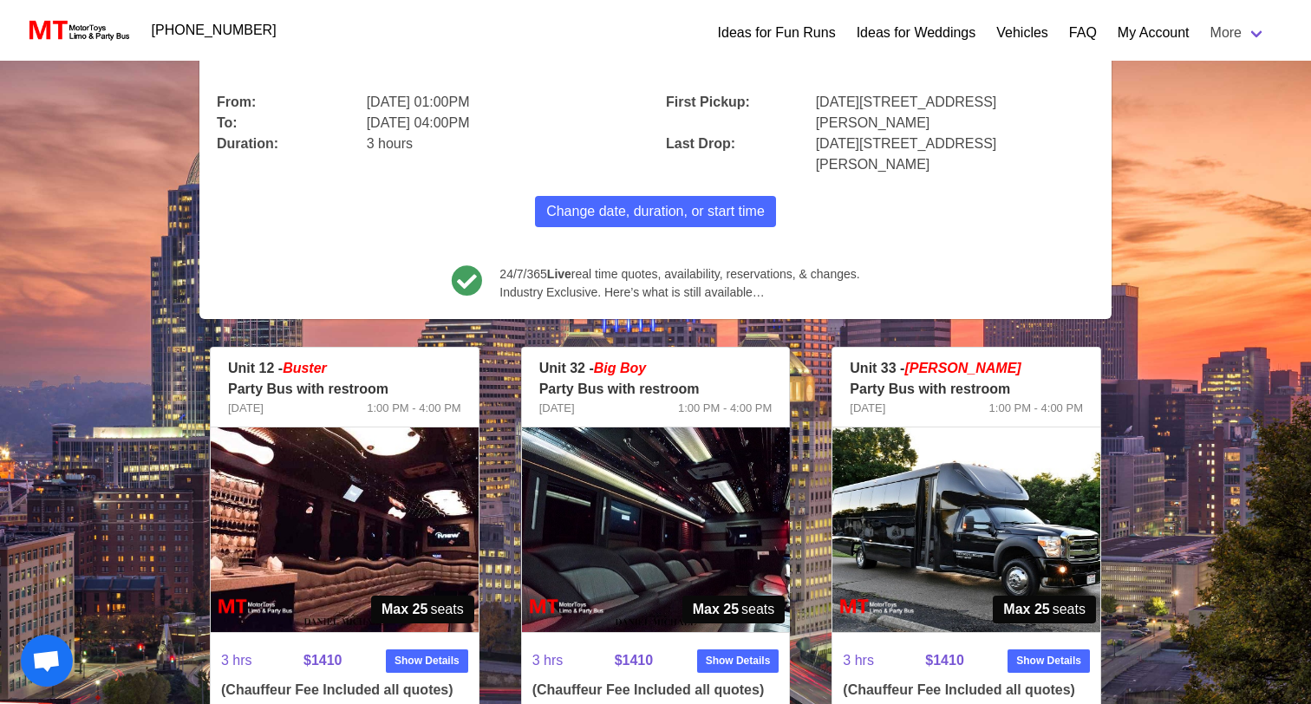
click at [378, 499] on img at bounding box center [345, 530] width 268 height 205
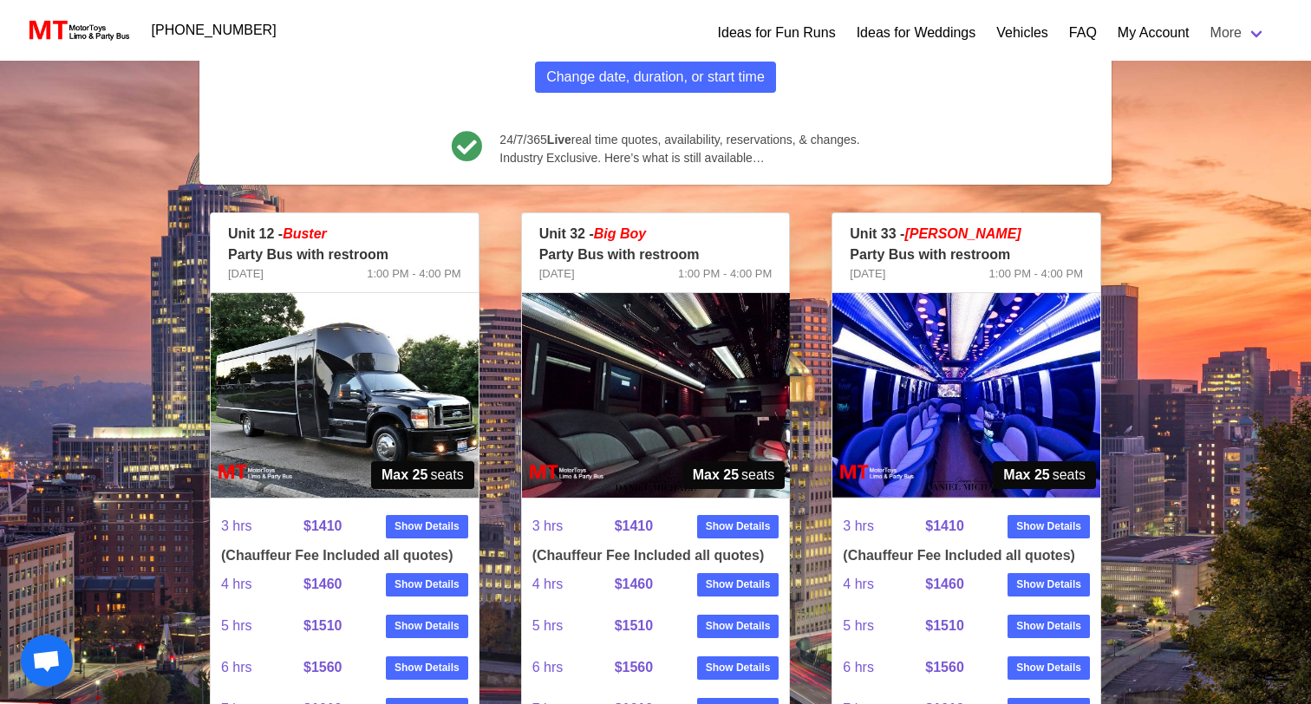
scroll to position [259, 0]
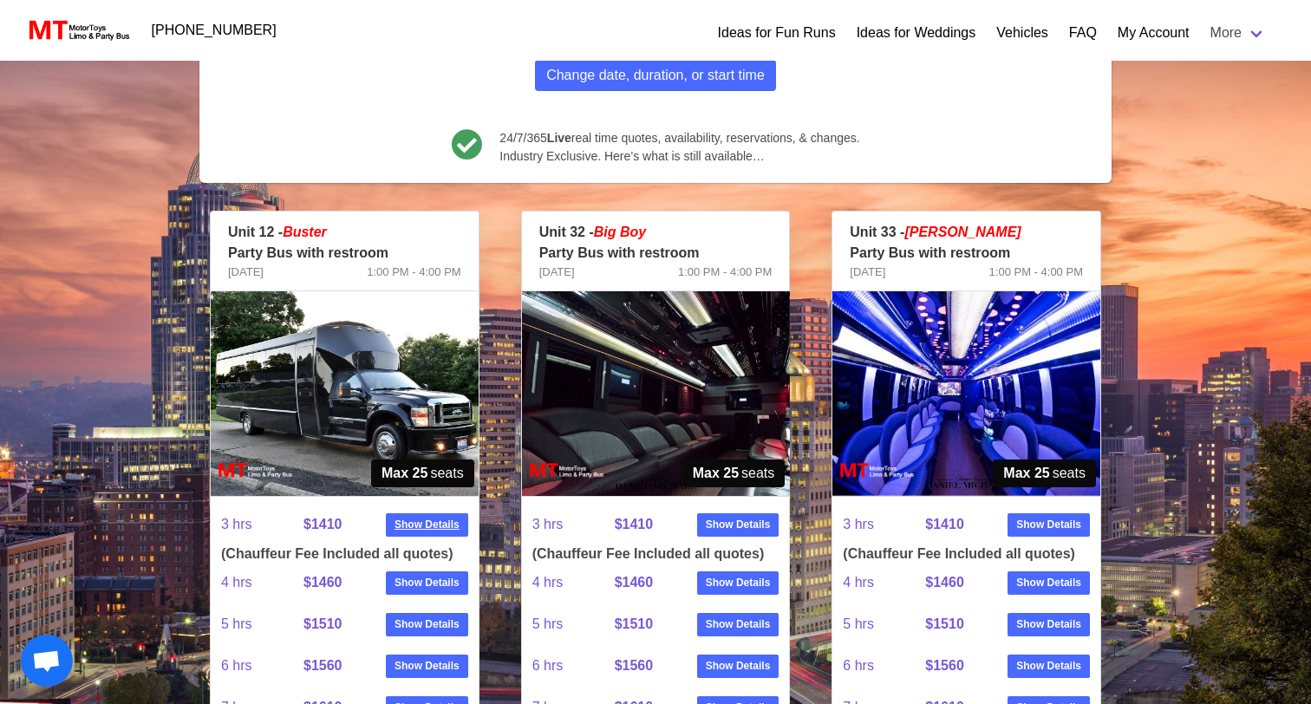
click at [437, 513] on link "Show Details" at bounding box center [427, 524] width 82 height 23
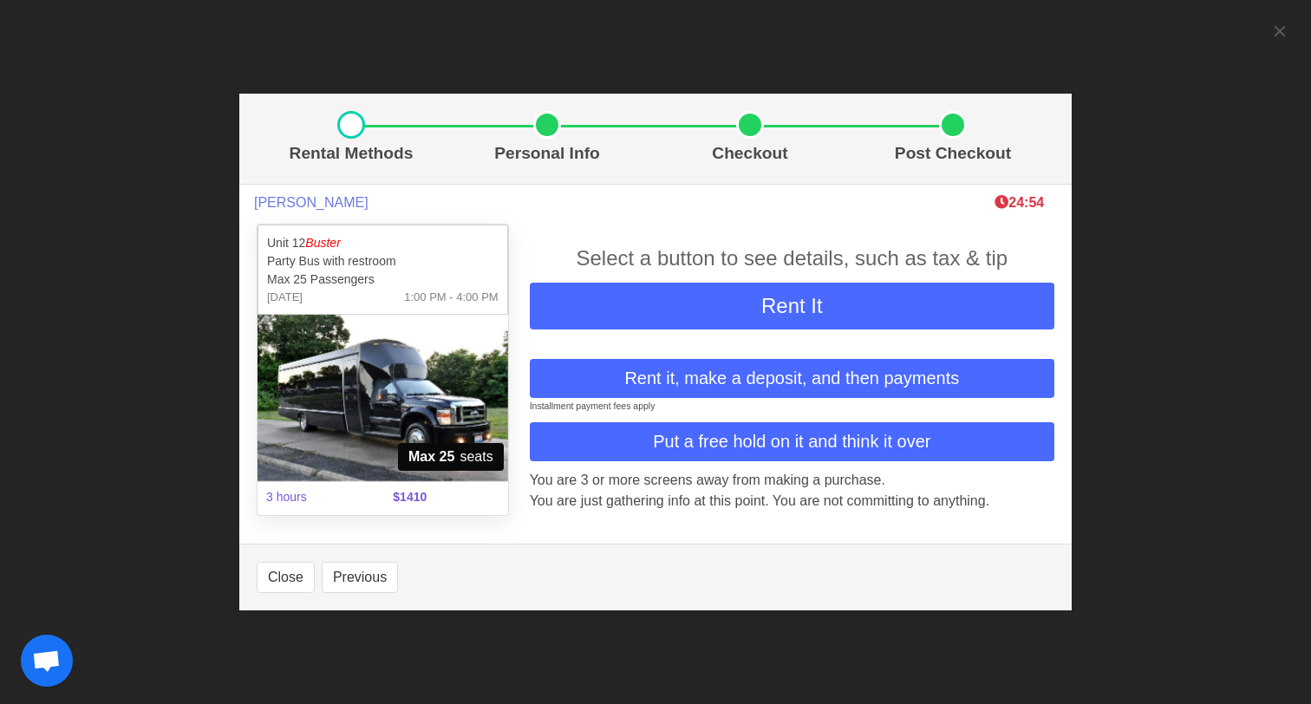
click at [604, 441] on button "Put a free hold on it and think it over" at bounding box center [792, 441] width 525 height 39
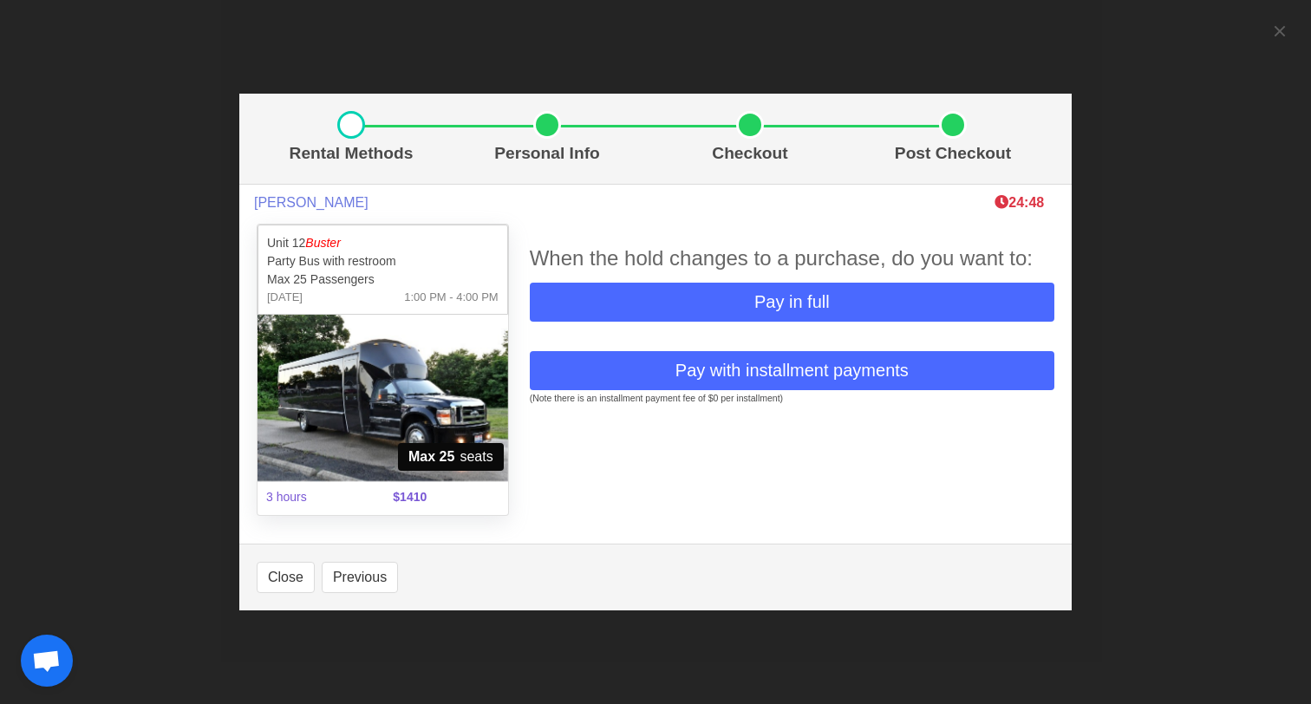
click at [640, 376] on button "Pay with installment payments" at bounding box center [792, 370] width 525 height 39
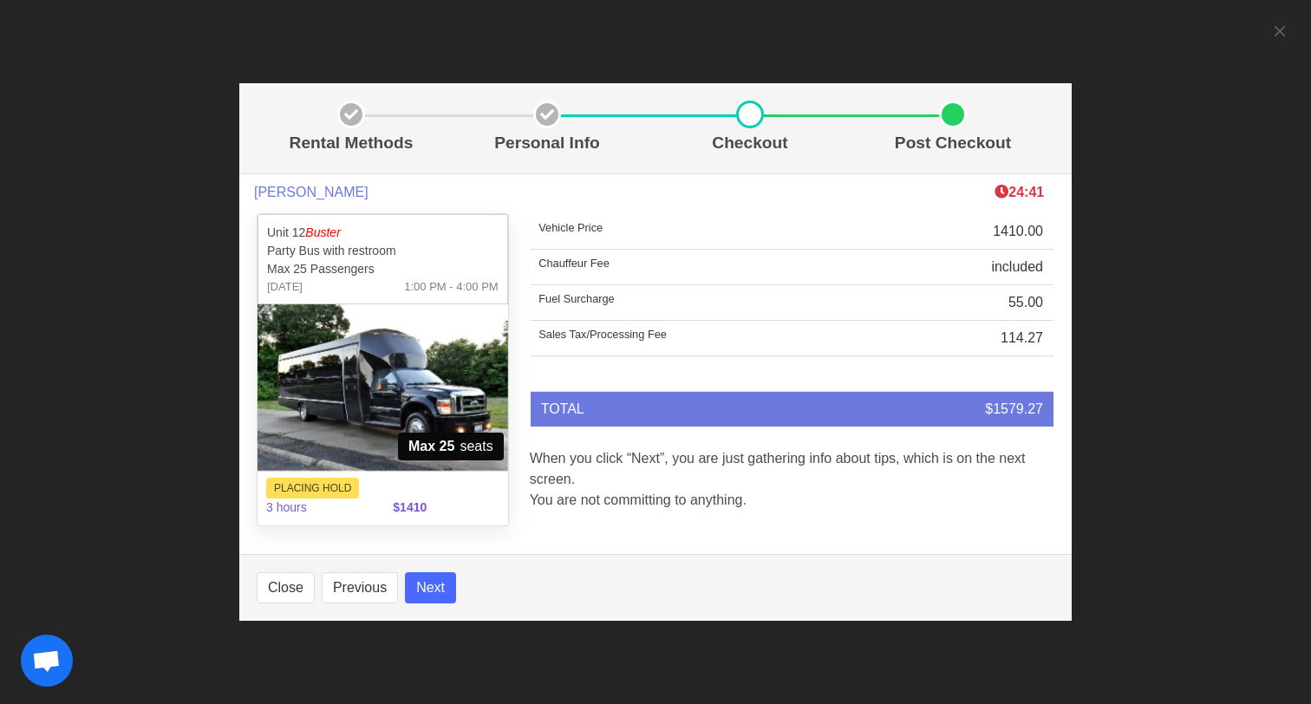
click at [433, 591] on button "Next" at bounding box center [430, 587] width 51 height 31
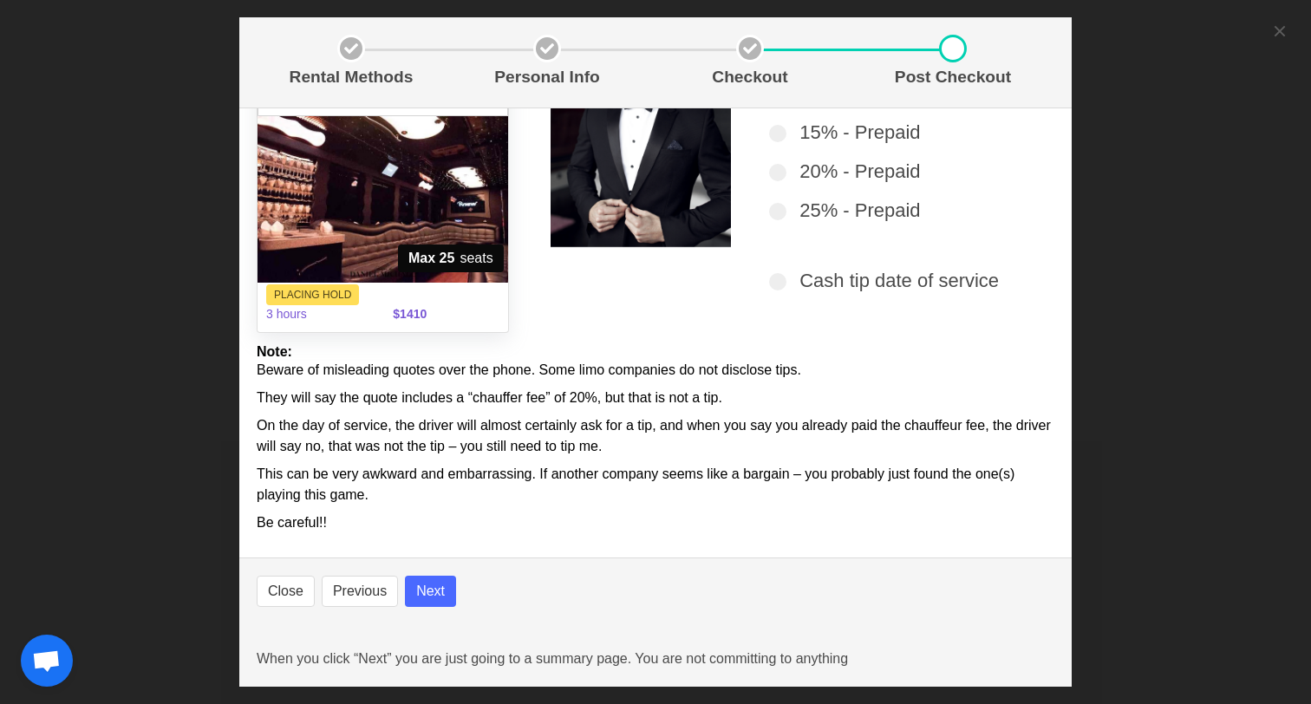
scroll to position [121, 0]
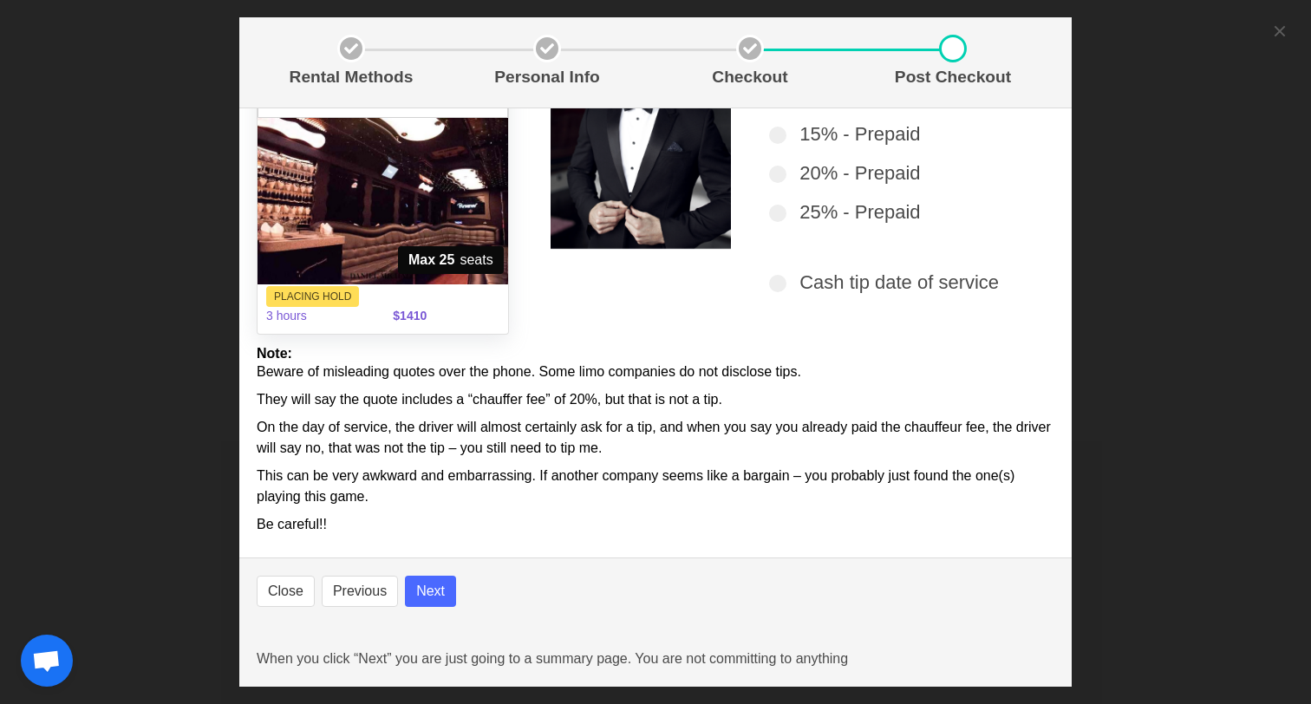
select select
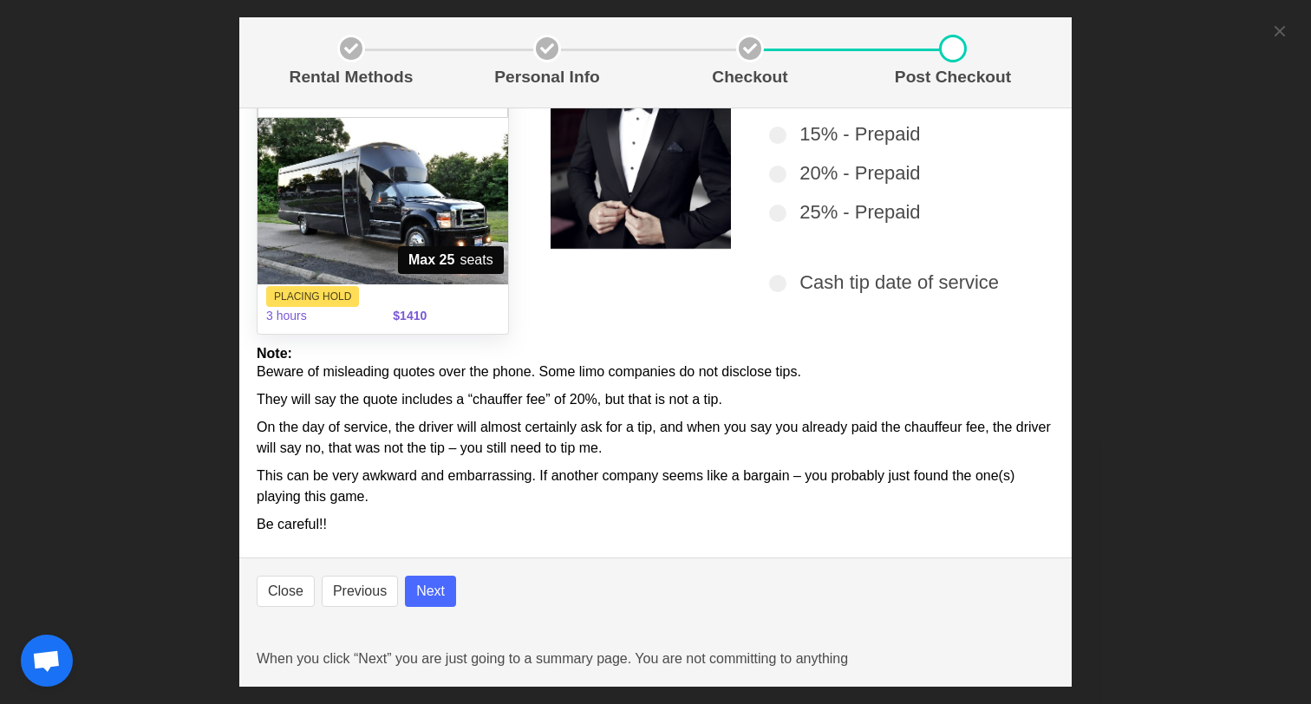
select select
click at [436, 584] on button "Next" at bounding box center [430, 591] width 51 height 31
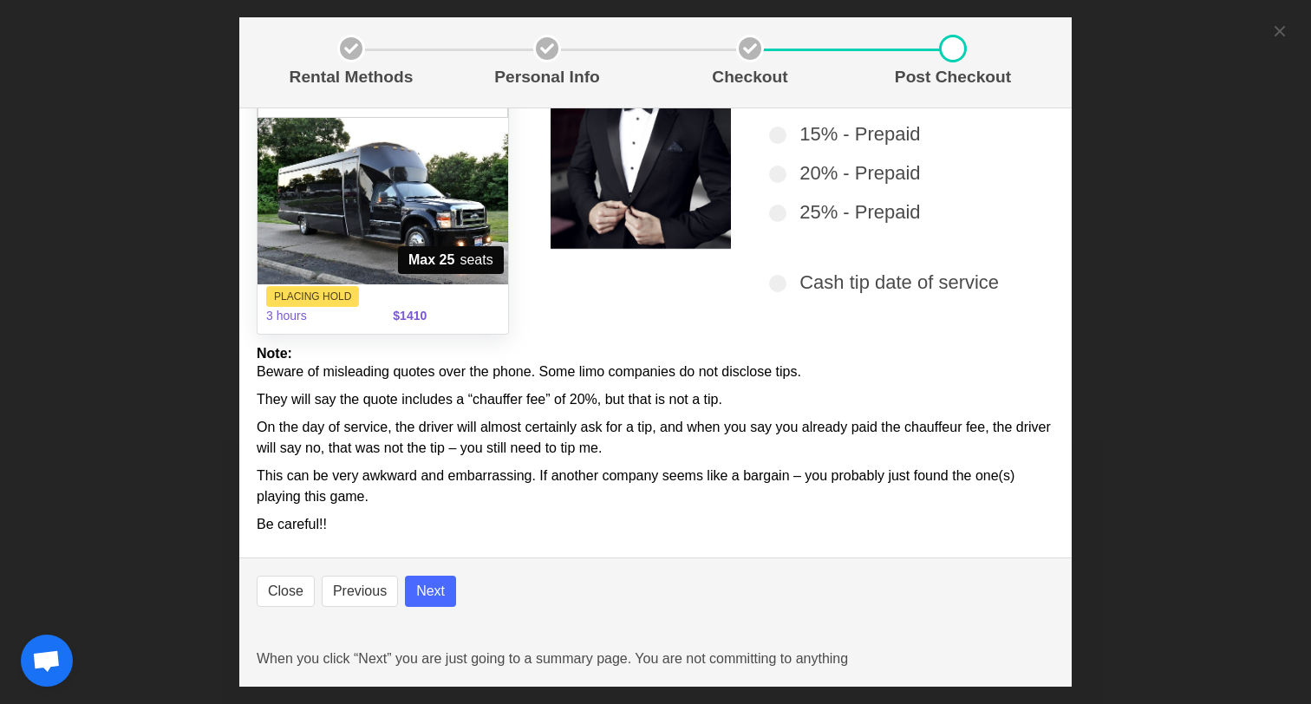
select select
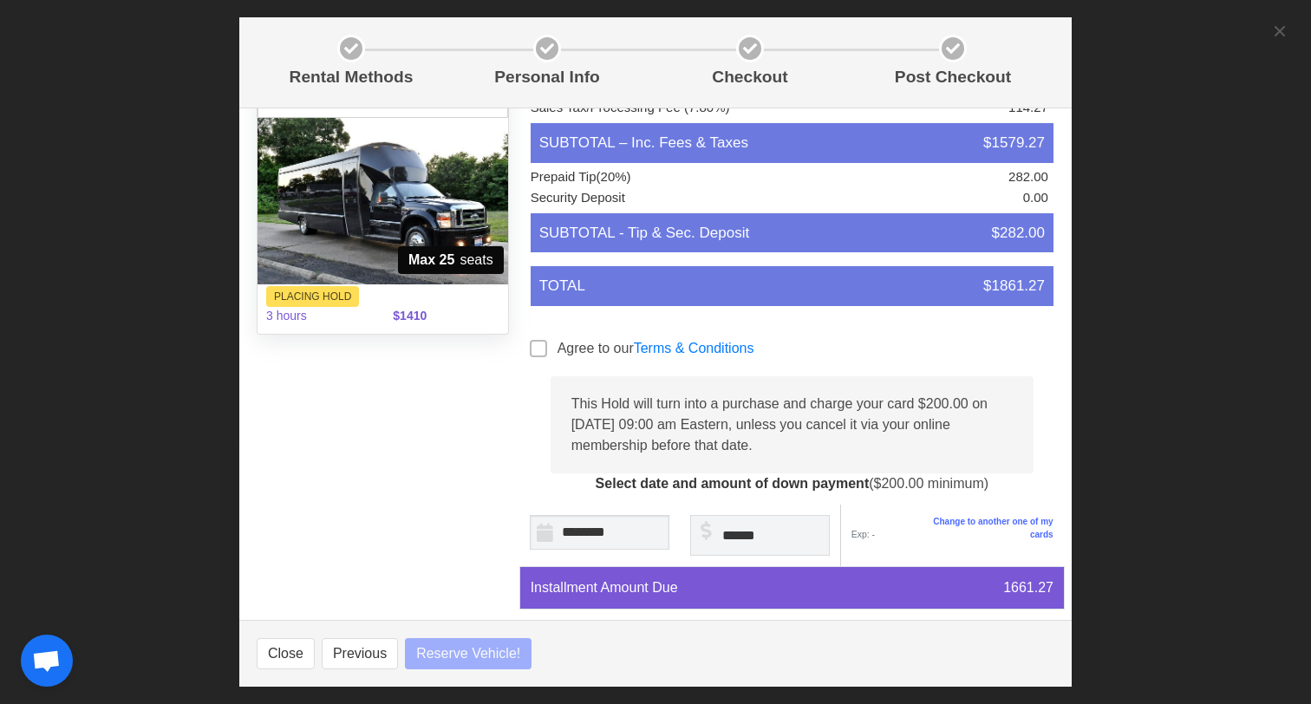
select select
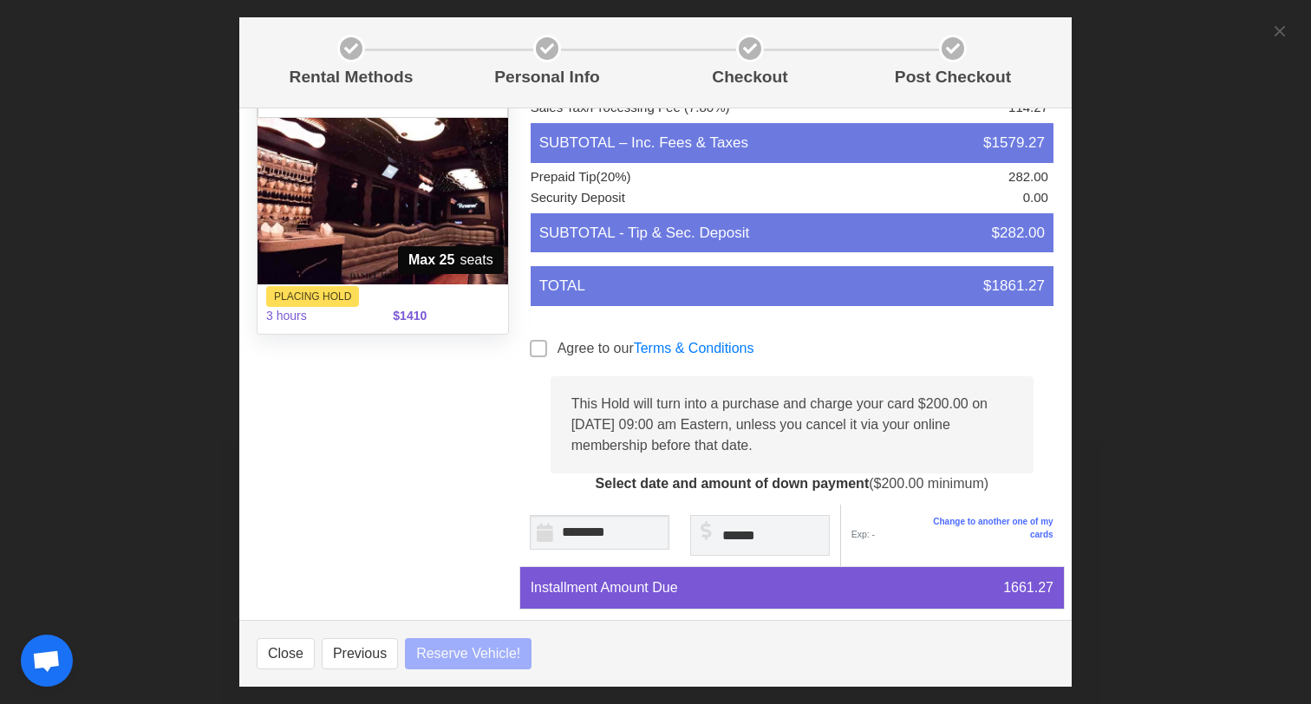
select select
click at [759, 67] on p "Checkout" at bounding box center [750, 77] width 189 height 25
select select
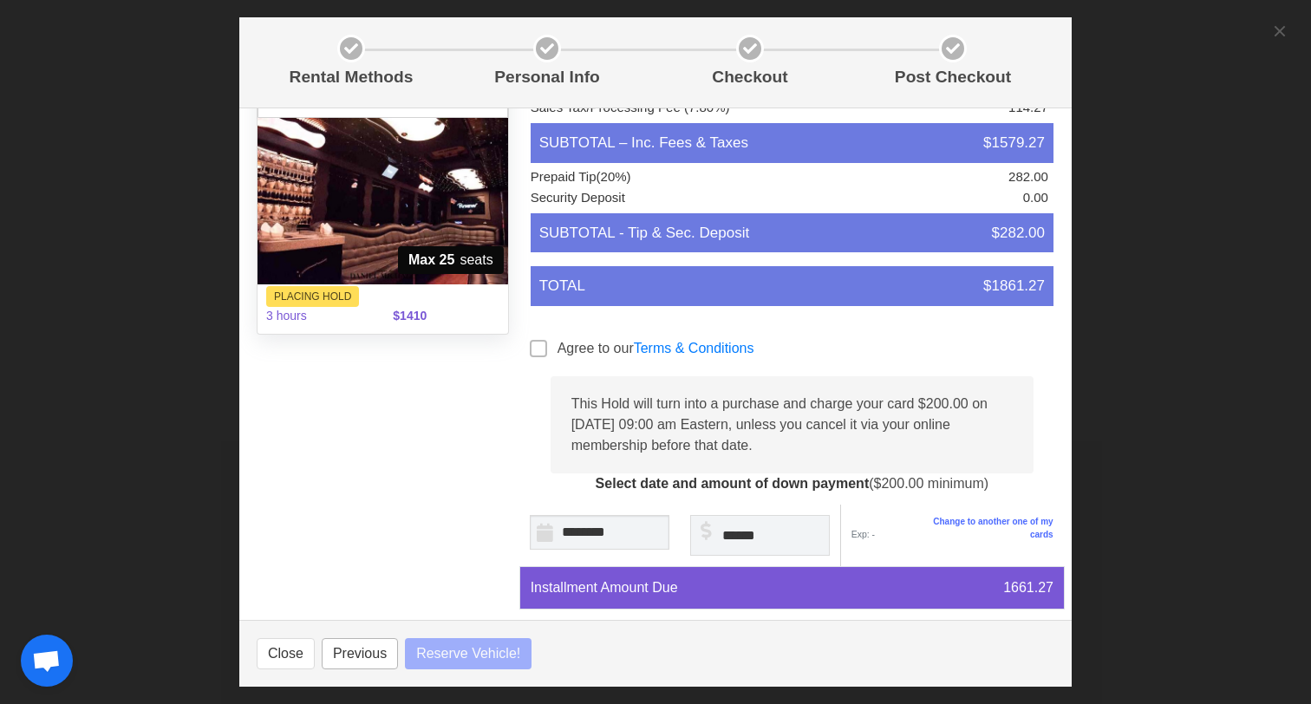
click at [345, 657] on button "Previous" at bounding box center [360, 653] width 76 height 31
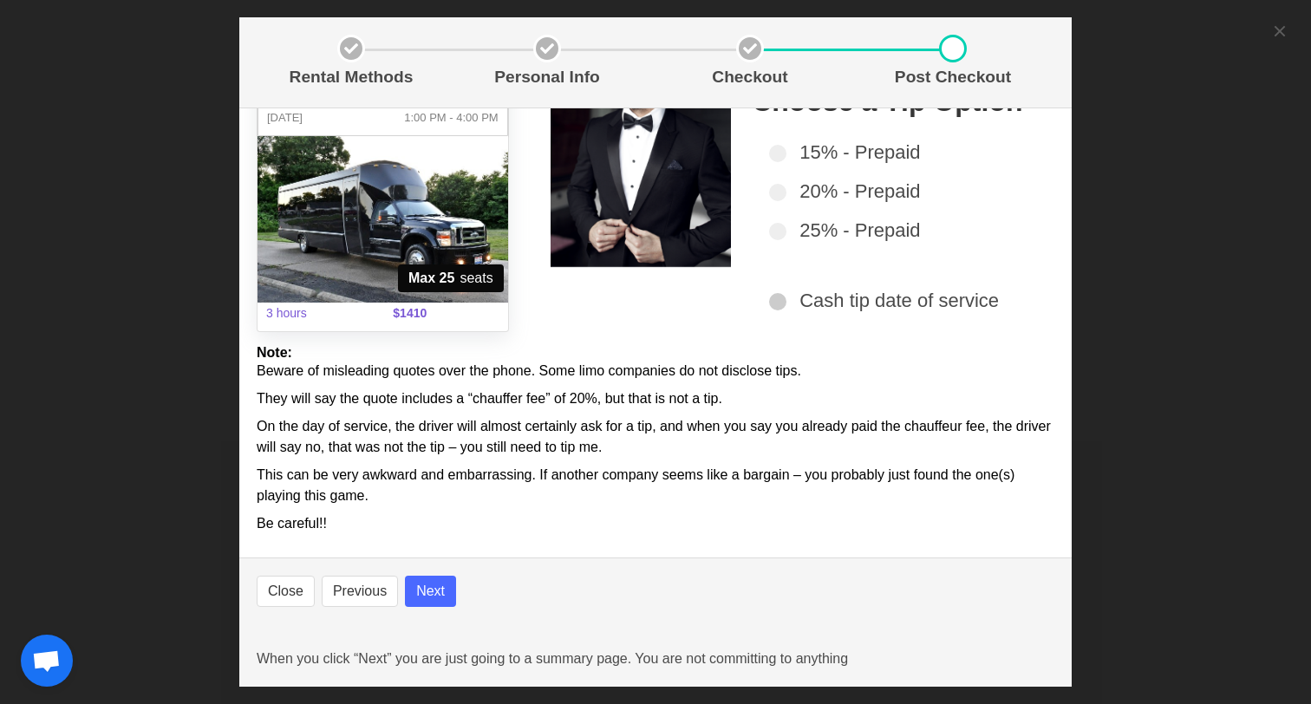
click at [783, 290] on label "Cash tip date of service" at bounding box center [901, 300] width 264 height 29
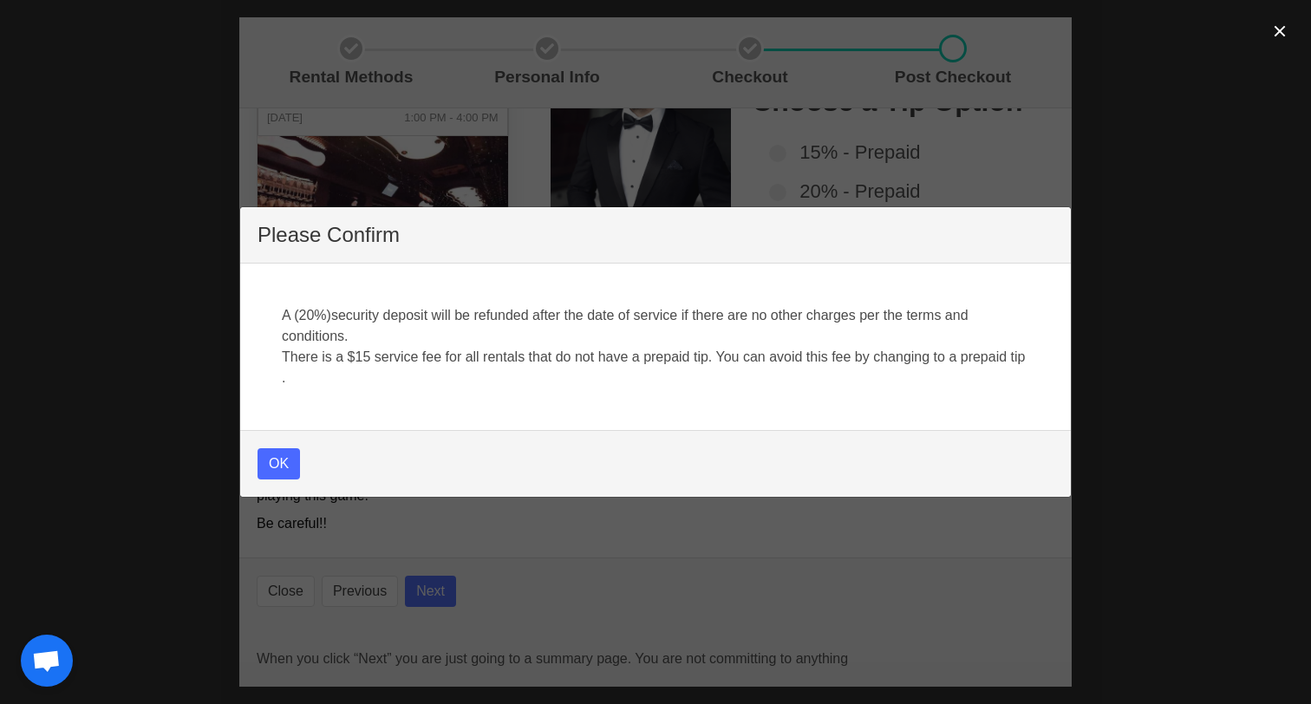
select select
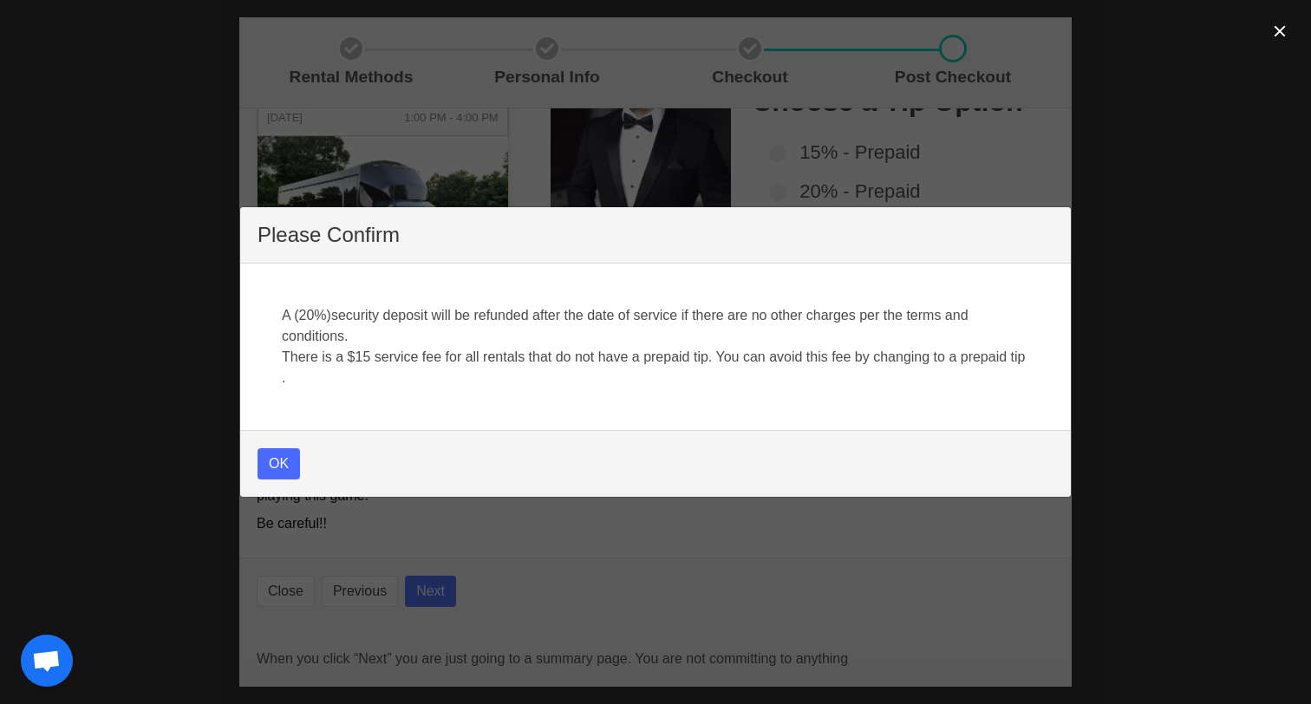
click at [276, 464] on button "OK" at bounding box center [279, 463] width 42 height 31
select select
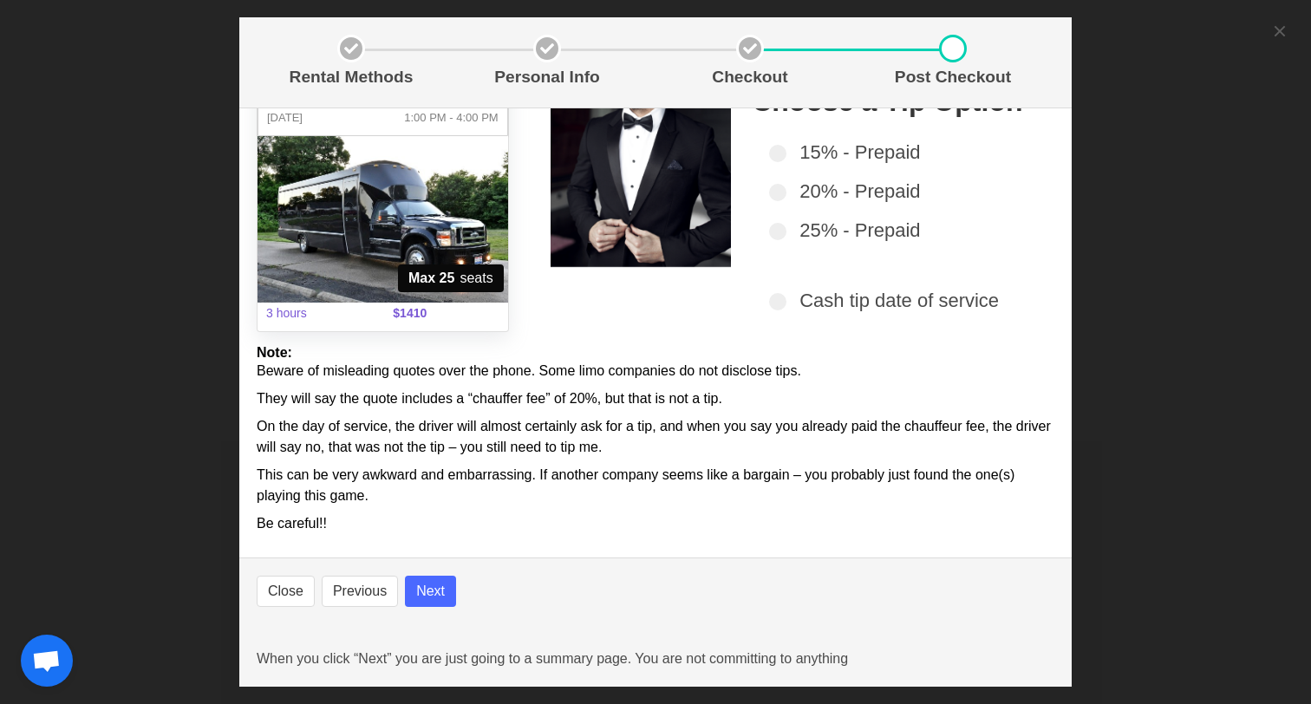
select select
click at [426, 595] on button "Next" at bounding box center [430, 591] width 51 height 31
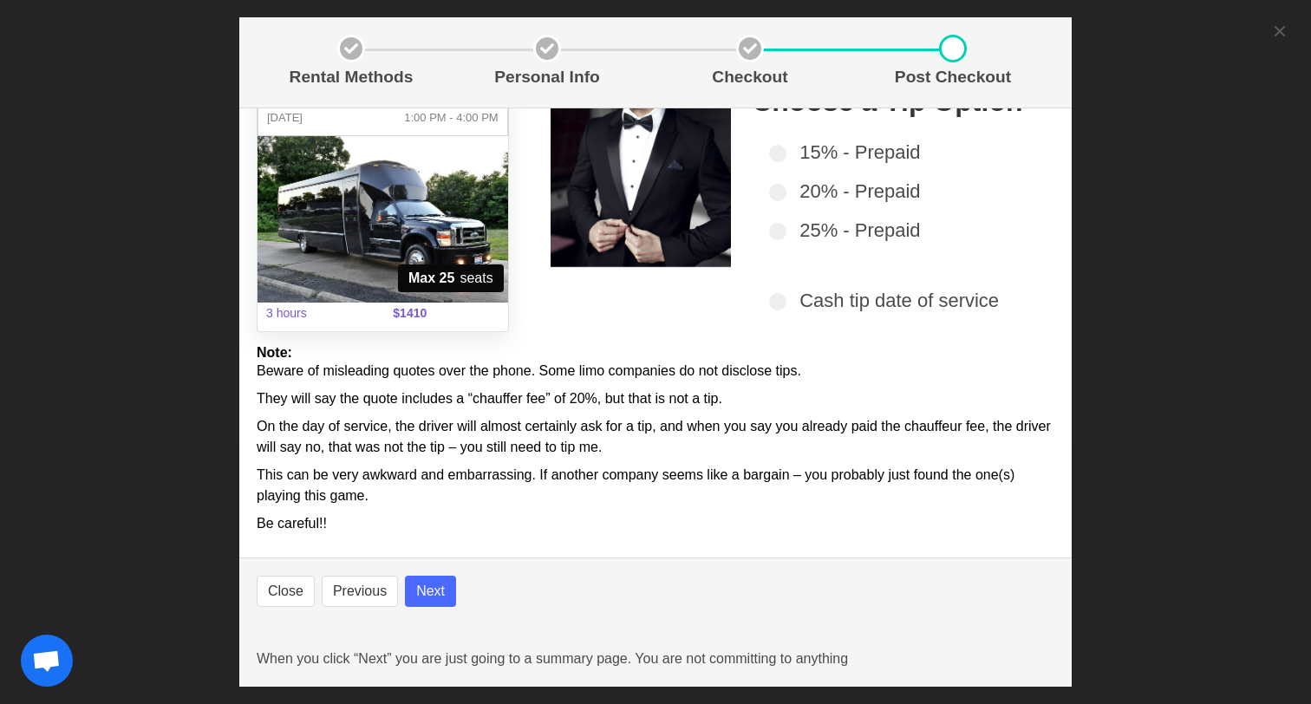
select select
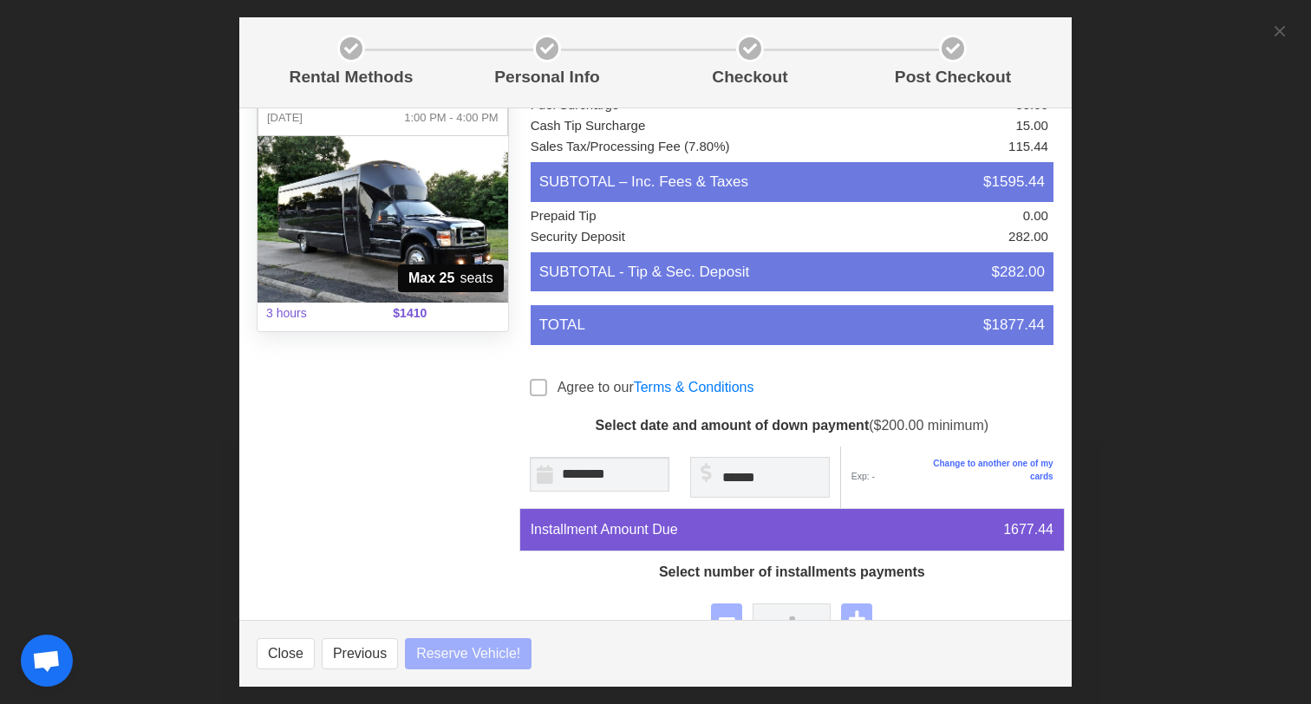
select select
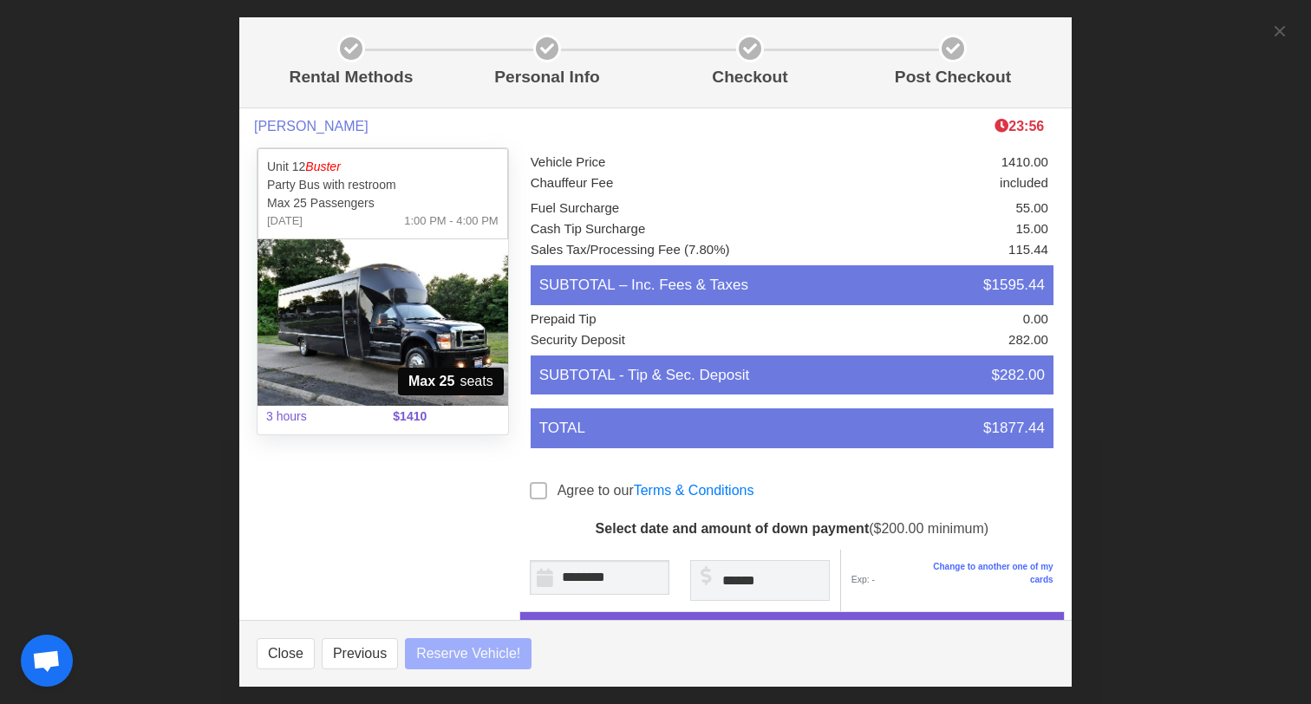
select select
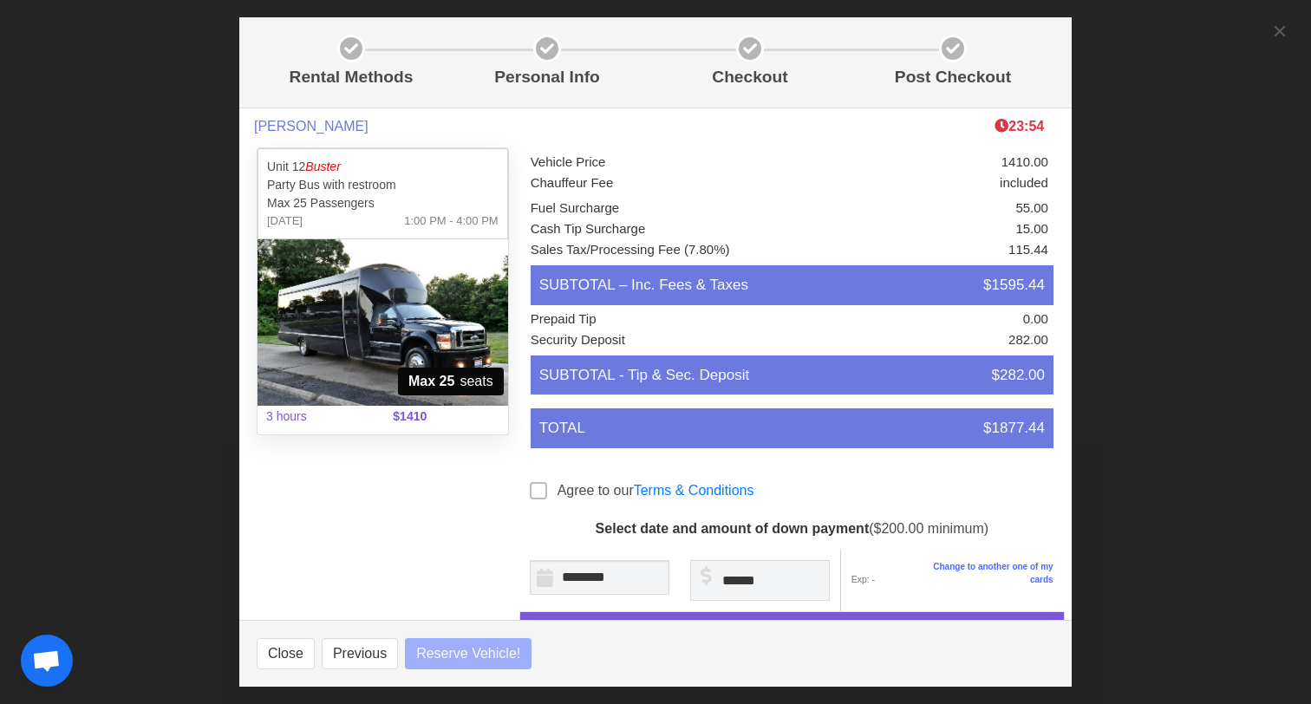
select select
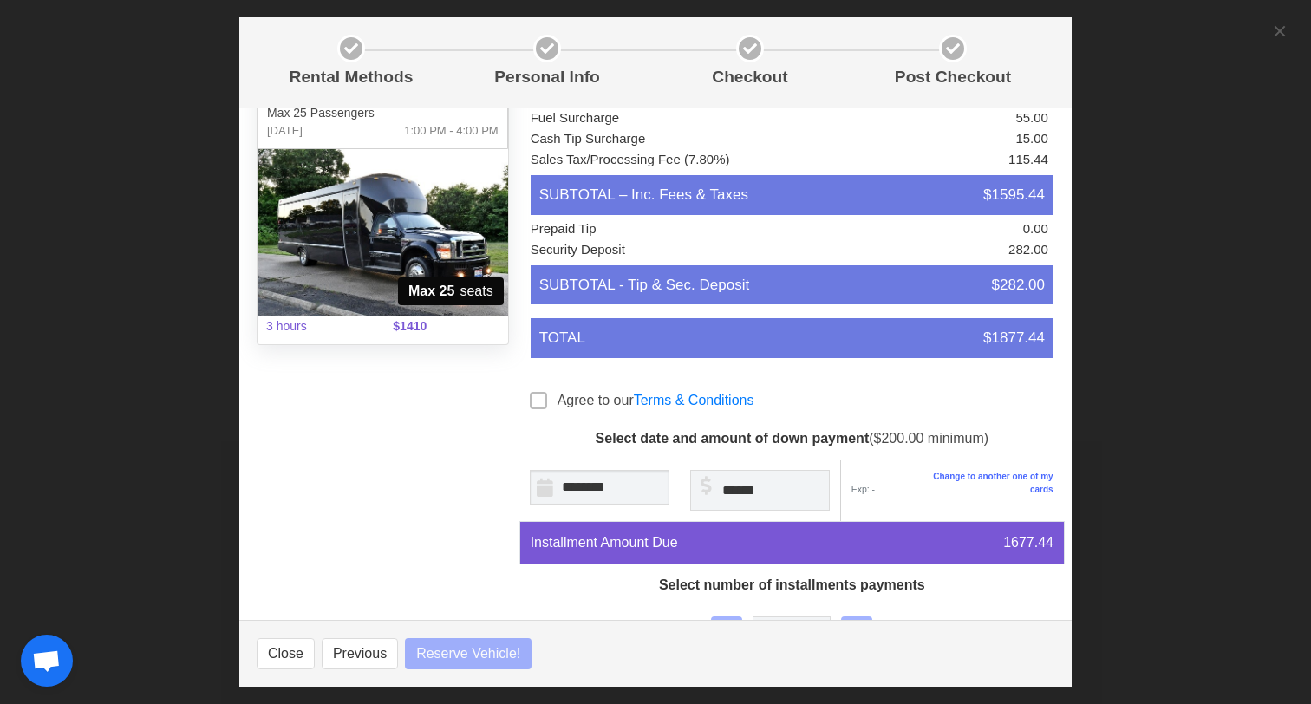
select select
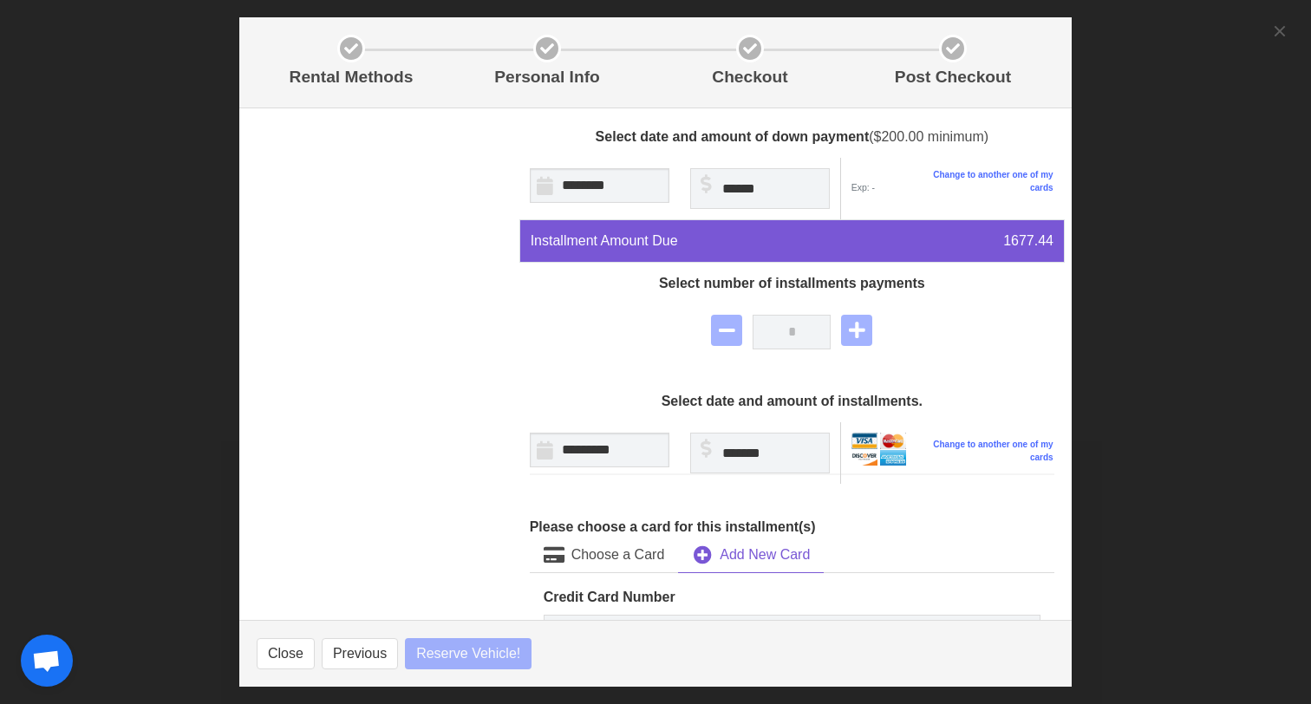
scroll to position [401, 0]
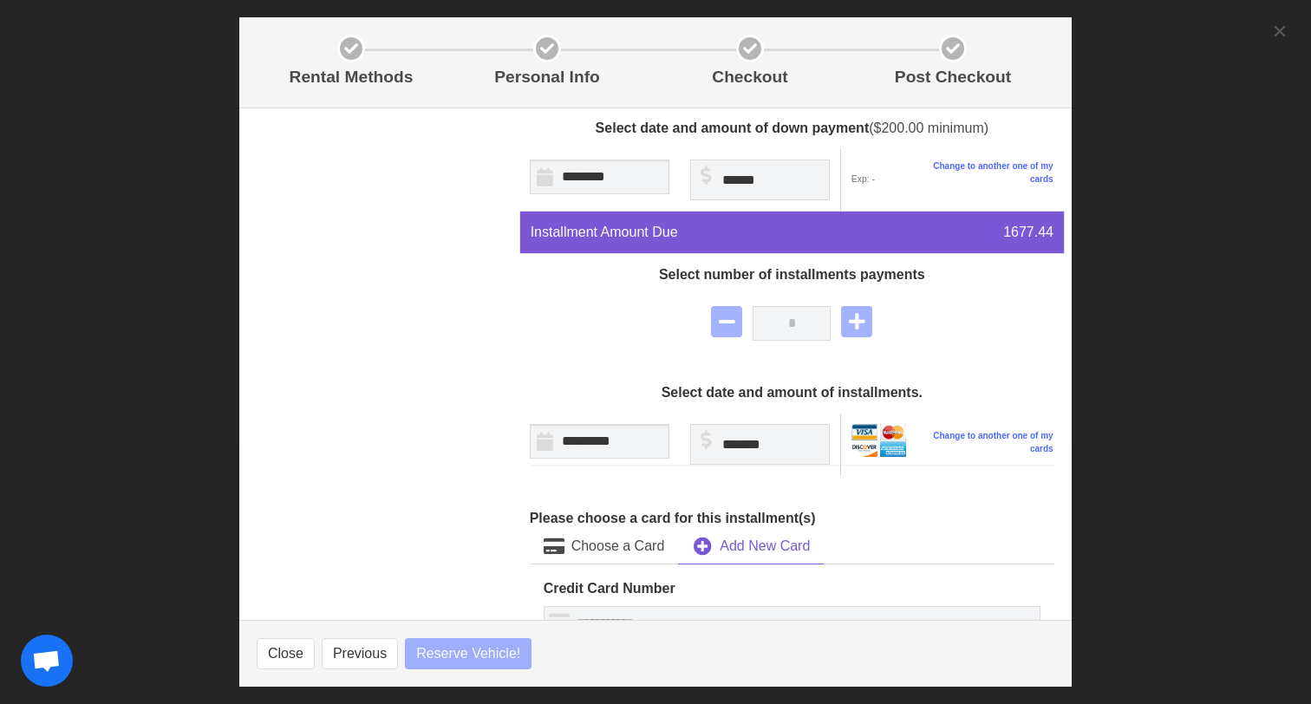
select select
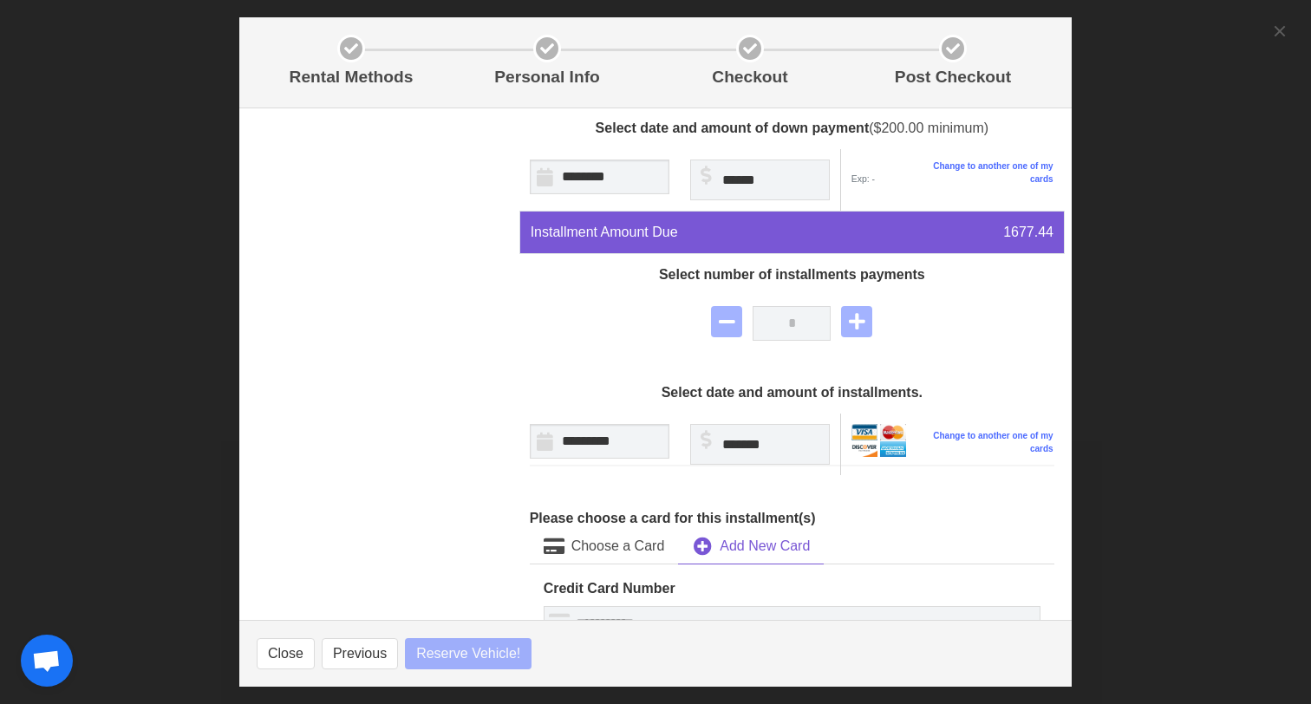
select select
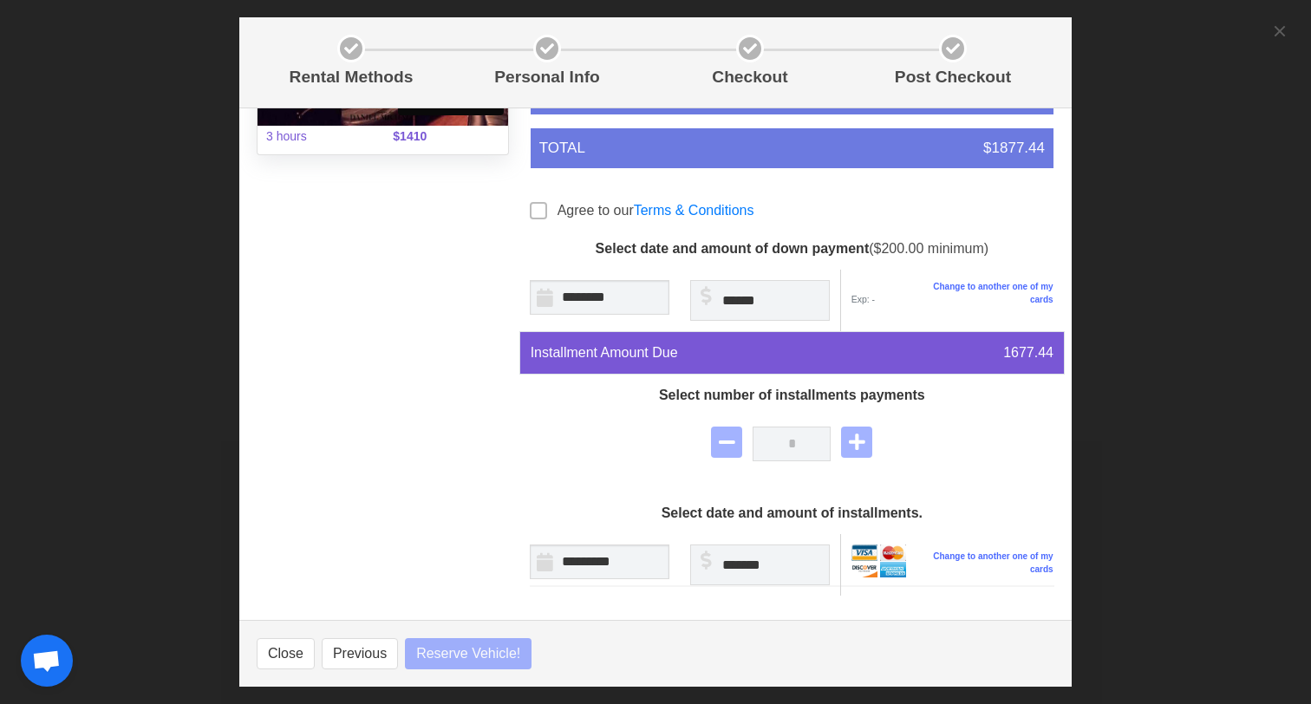
scroll to position [244, 0]
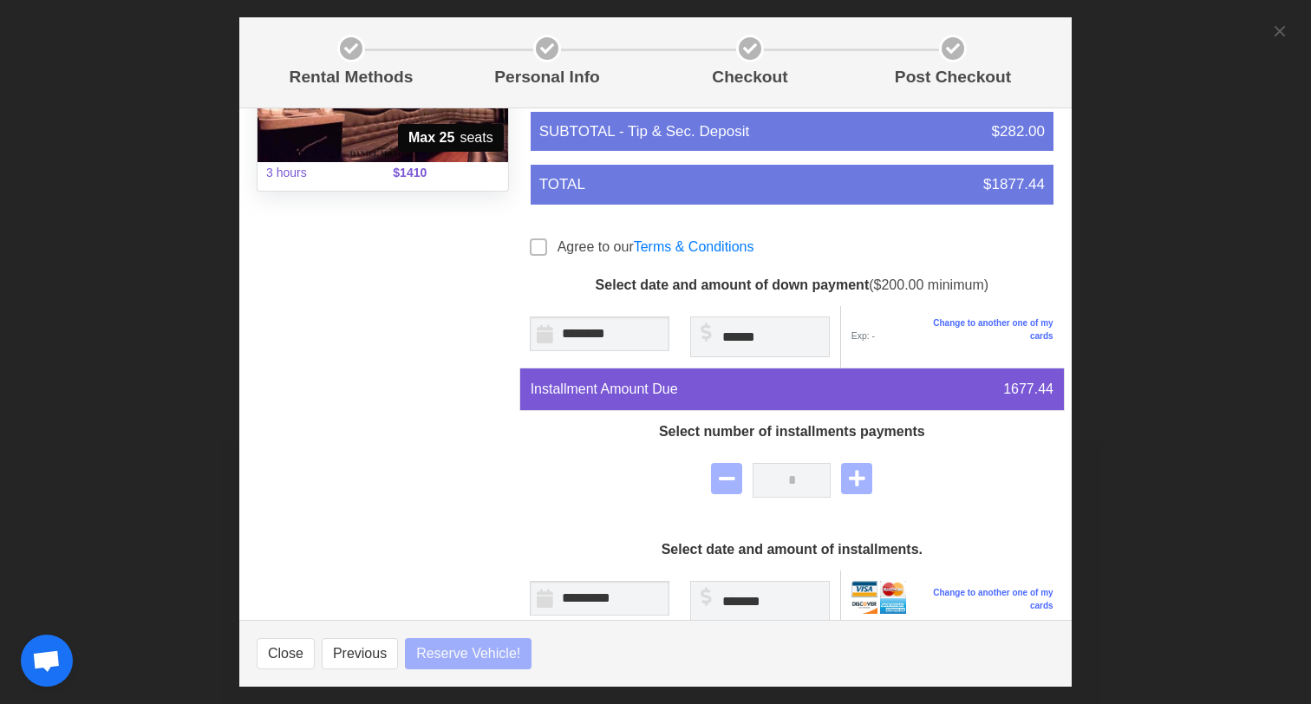
select select
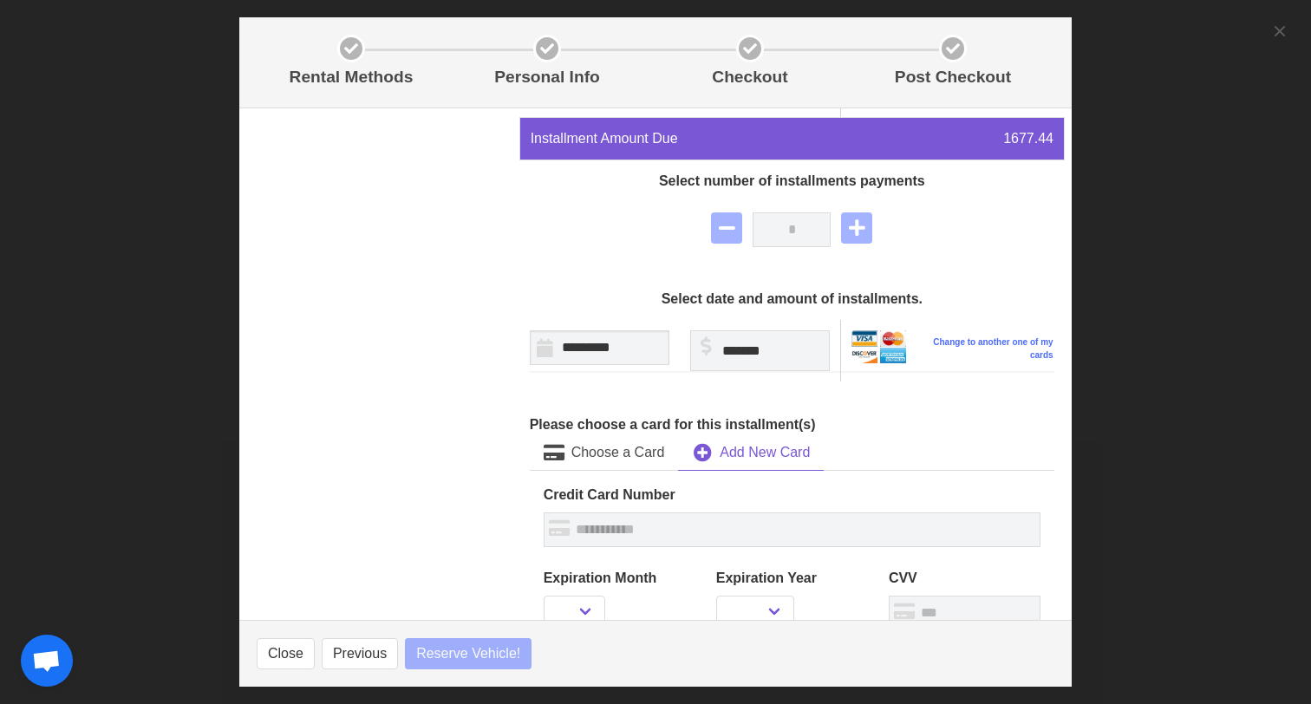
select select
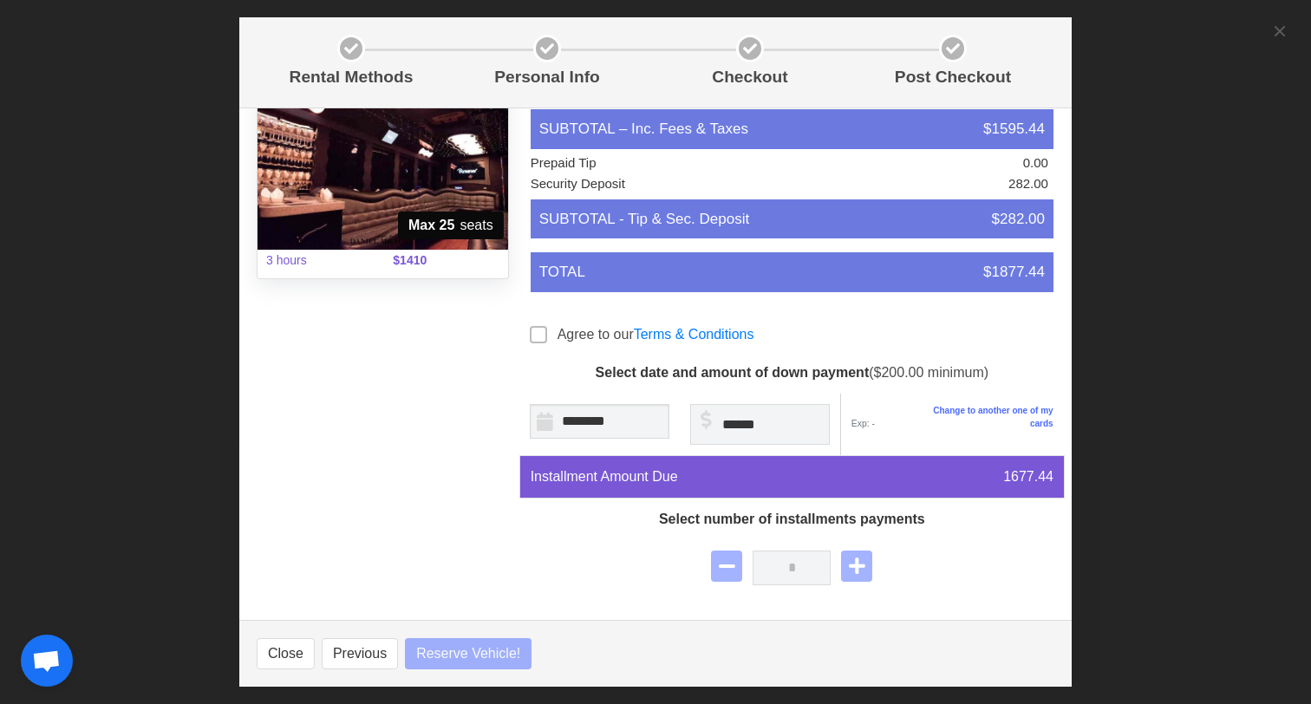
scroll to position [158, 0]
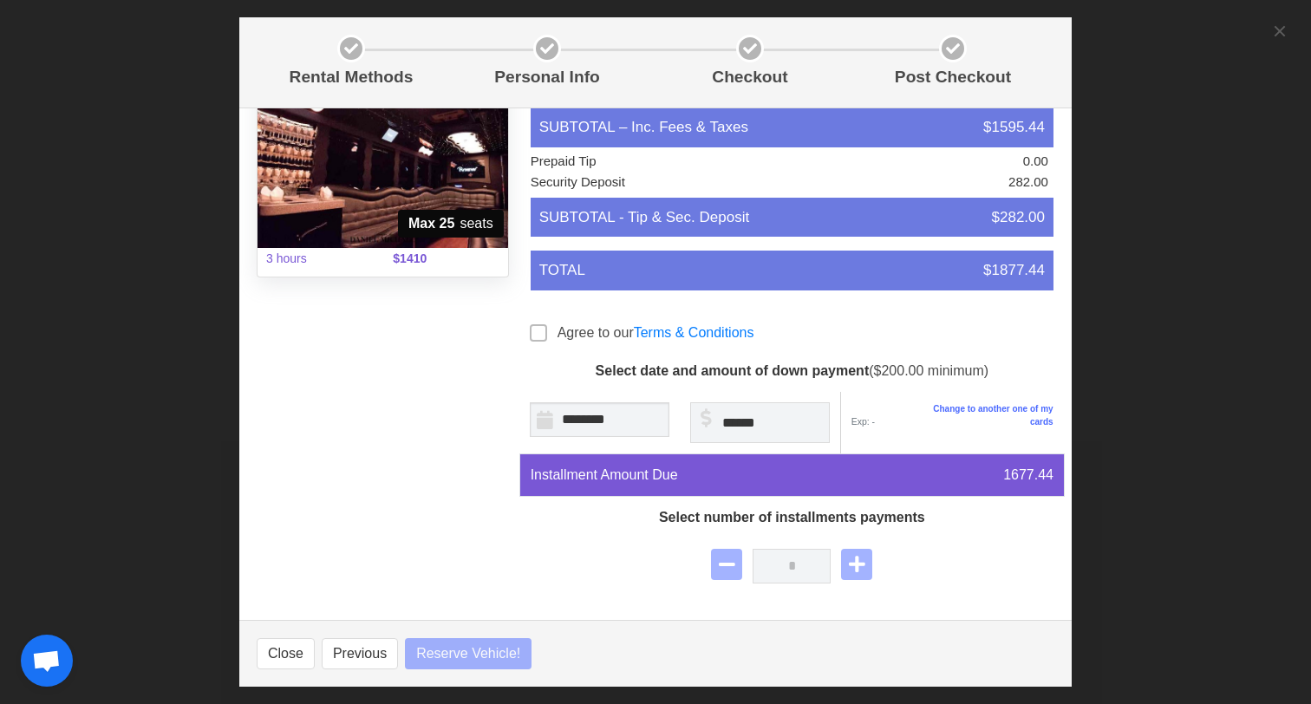
select select
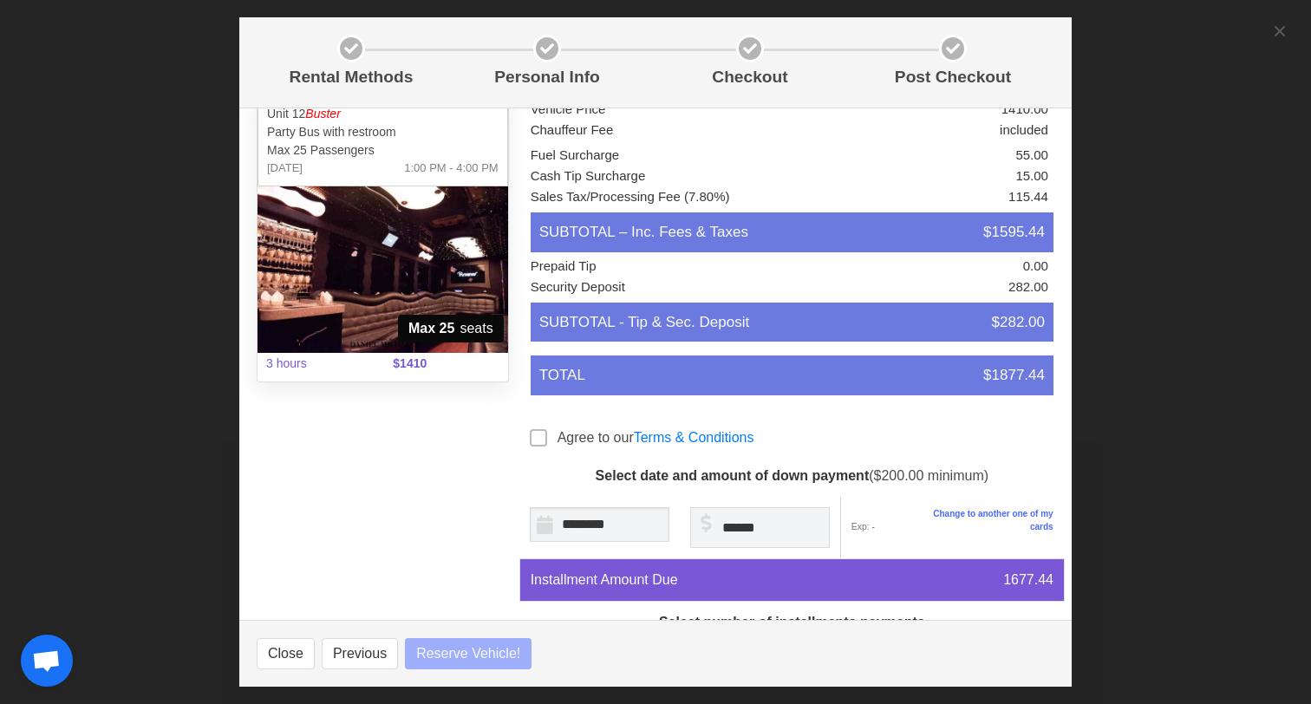
select select
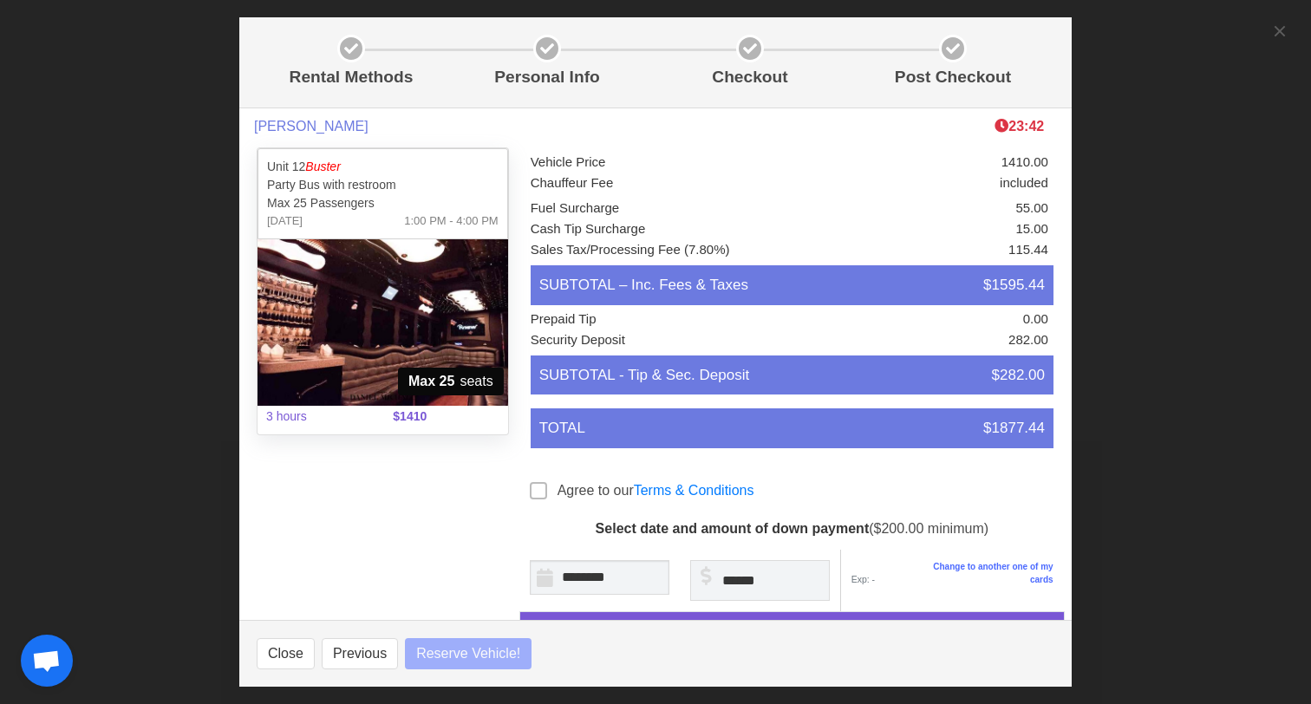
scroll to position [0, 0]
select select
